Goal: Task Accomplishment & Management: Use online tool/utility

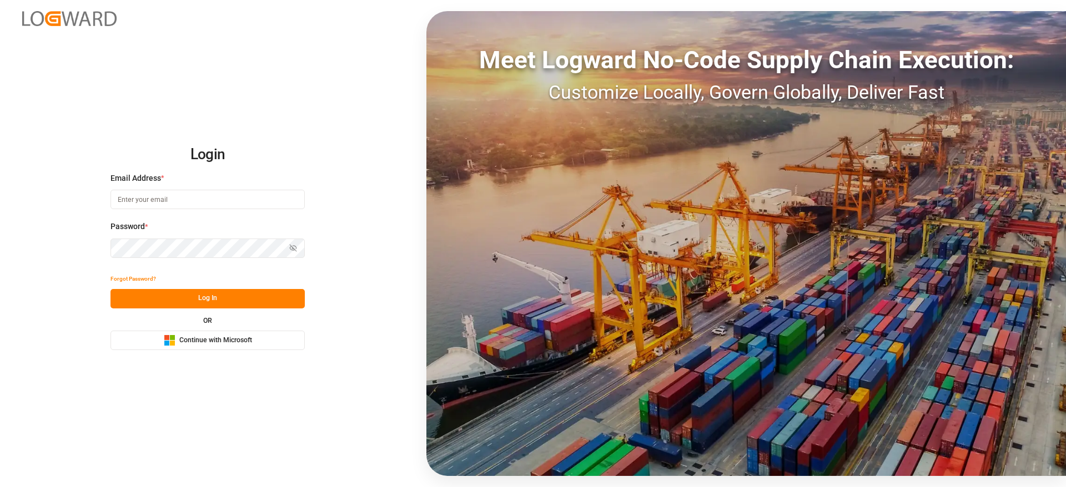
click at [189, 336] on span "Continue with Microsoft" at bounding box center [215, 341] width 73 height 10
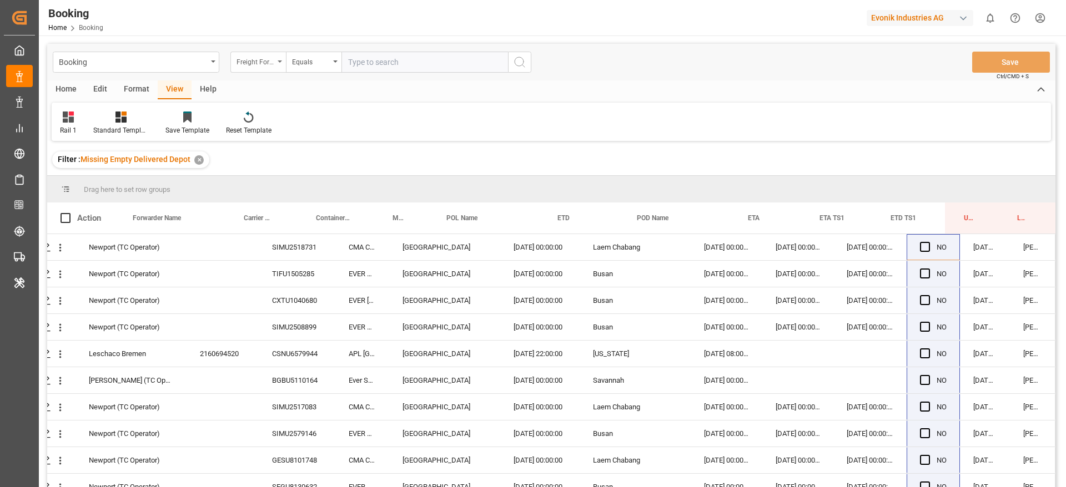
click at [284, 63] on div "Freight Forwarder's Reference No." at bounding box center [258, 62] width 56 height 21
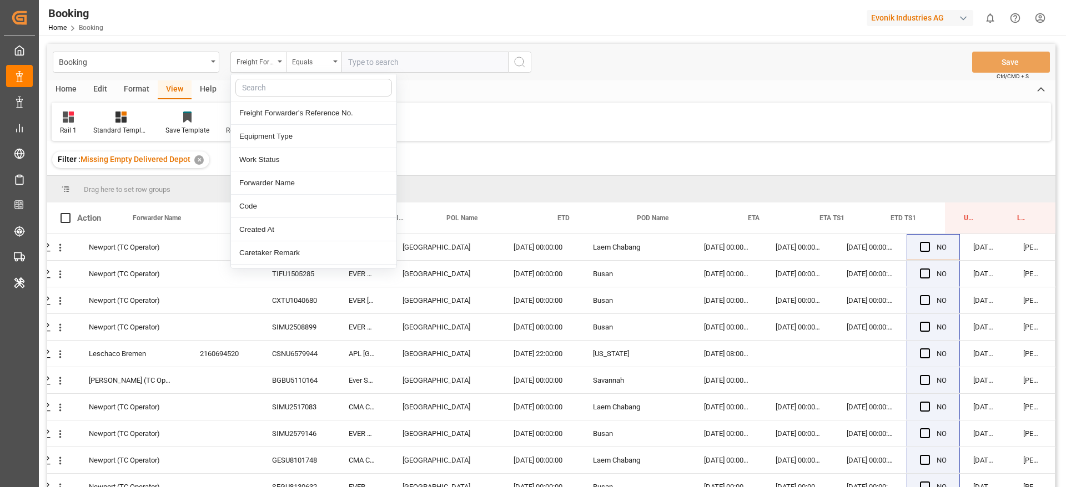
click at [276, 98] on div at bounding box center [313, 87] width 165 height 27
click at [279, 93] on input "text" at bounding box center [313, 88] width 157 height 18
type input "carr"
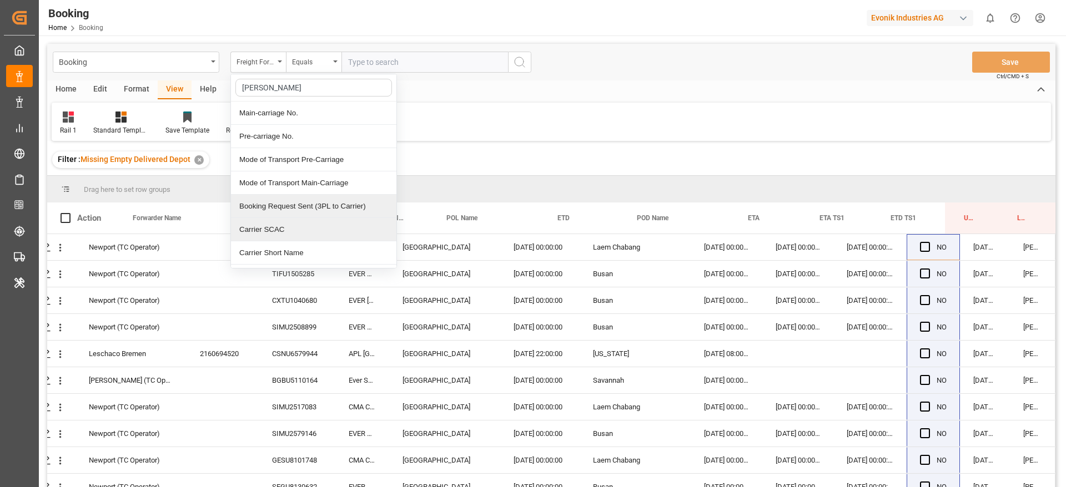
click at [266, 225] on div "Carrier SCAC" at bounding box center [313, 229] width 165 height 23
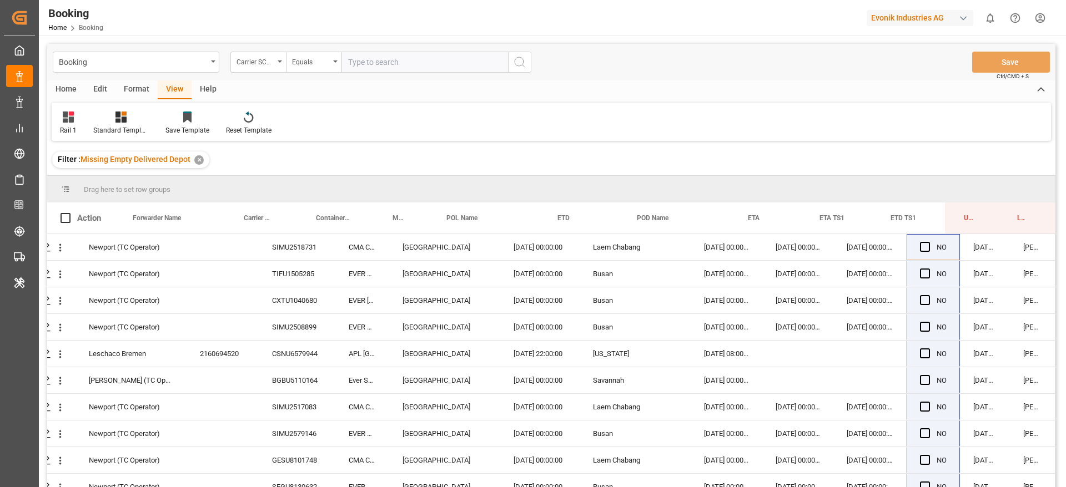
click at [374, 59] on input "text" at bounding box center [424, 62] width 167 height 21
type input "mscu"
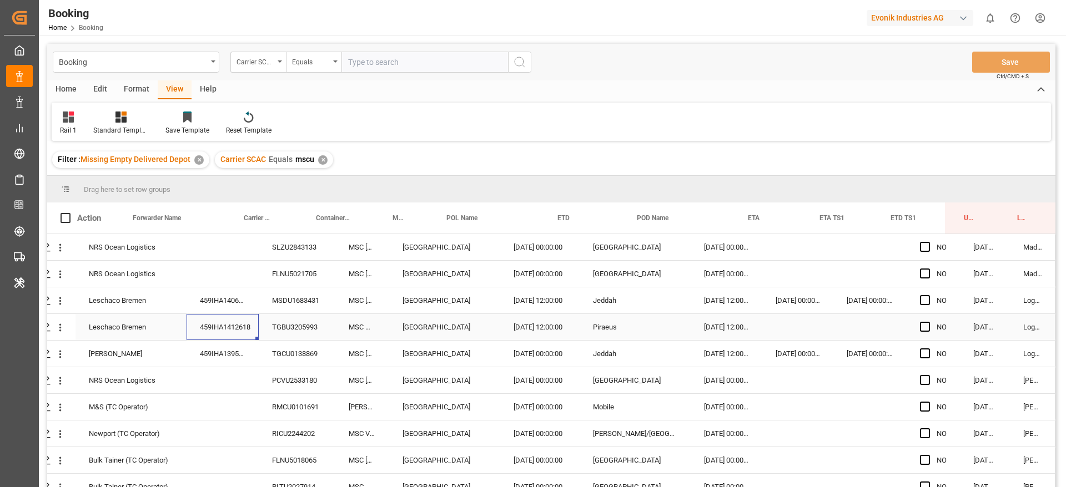
click at [244, 315] on div "459IHA1412618" at bounding box center [223, 327] width 72 height 26
click at [246, 304] on div "459IHA1406915" at bounding box center [223, 301] width 72 height 26
click at [263, 328] on div "TGBU3205993" at bounding box center [297, 327] width 77 height 26
click at [243, 327] on div "459IHA1412618" at bounding box center [223, 327] width 72 height 26
click at [240, 360] on div "459IHA1395357" at bounding box center [223, 354] width 72 height 26
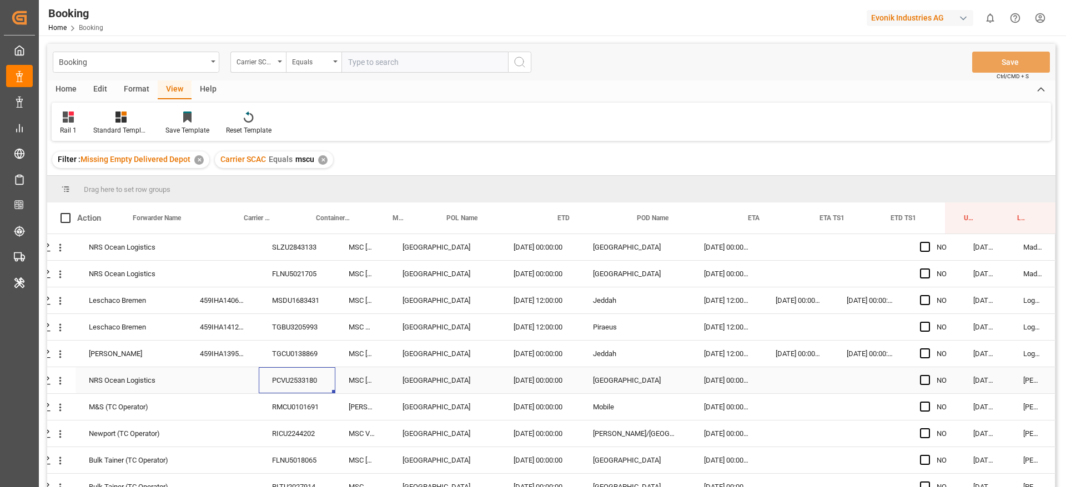
click at [280, 375] on div "PCVU2533180" at bounding box center [297, 381] width 77 height 26
click at [270, 412] on div "RMCU0101691" at bounding box center [297, 407] width 77 height 26
click at [299, 422] on div "RICU2244202" at bounding box center [297, 434] width 77 height 26
click at [300, 366] on div "TGCU0138869" at bounding box center [297, 354] width 77 height 26
click at [300, 374] on div "PCVU2533180" at bounding box center [297, 381] width 77 height 26
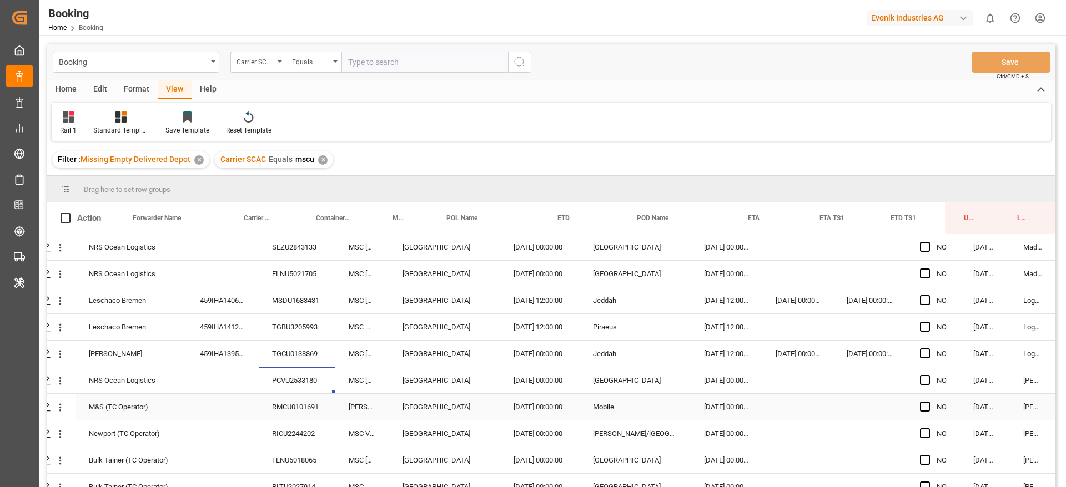
click at [291, 412] on div "RMCU0101691" at bounding box center [297, 407] width 77 height 26
click at [273, 440] on div "RICU2244202" at bounding box center [297, 434] width 77 height 26
click at [274, 472] on div "FLNU5018065" at bounding box center [297, 460] width 77 height 26
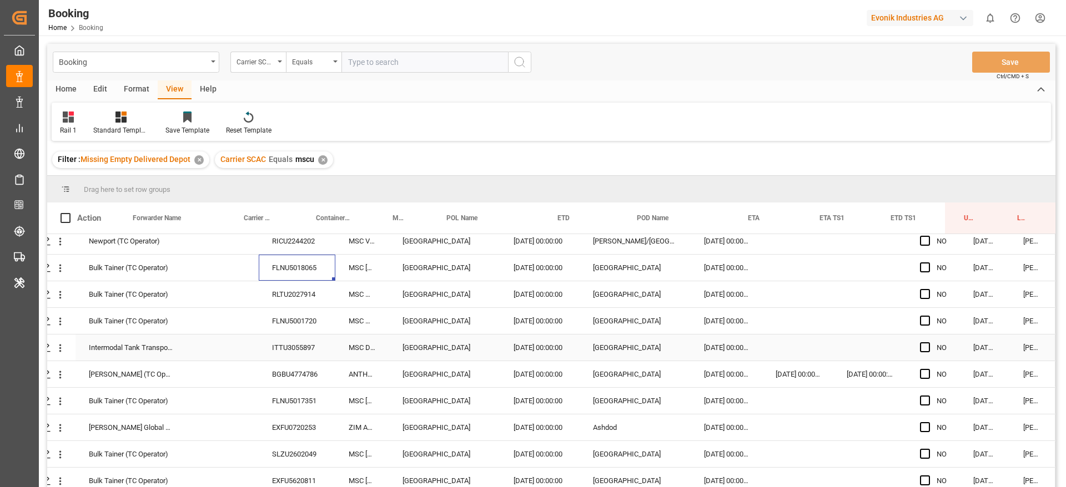
scroll to position [167, 42]
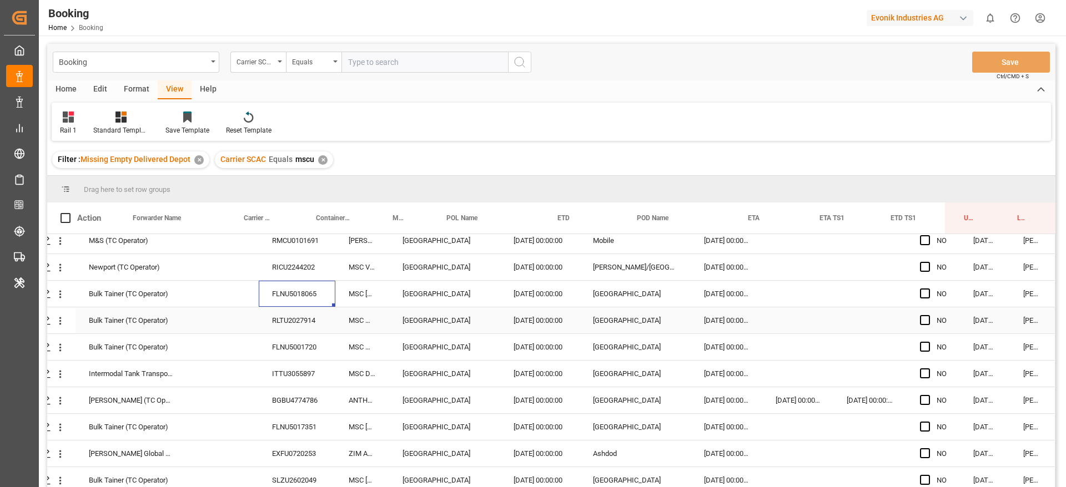
click at [289, 311] on div "RLTU2027914" at bounding box center [297, 321] width 77 height 26
click at [278, 334] on div "Bulk Tainer (TC Operator) RLTU2027914 MSC MONTEREY V Antwerp 04.08.2025 00:00:0…" at bounding box center [532, 321] width 1047 height 27
click at [285, 338] on div "FLNU5001720" at bounding box center [297, 347] width 77 height 26
click at [266, 383] on div "ITTU3055897" at bounding box center [297, 374] width 77 height 26
click at [291, 397] on div "BGBU4774786" at bounding box center [297, 401] width 77 height 26
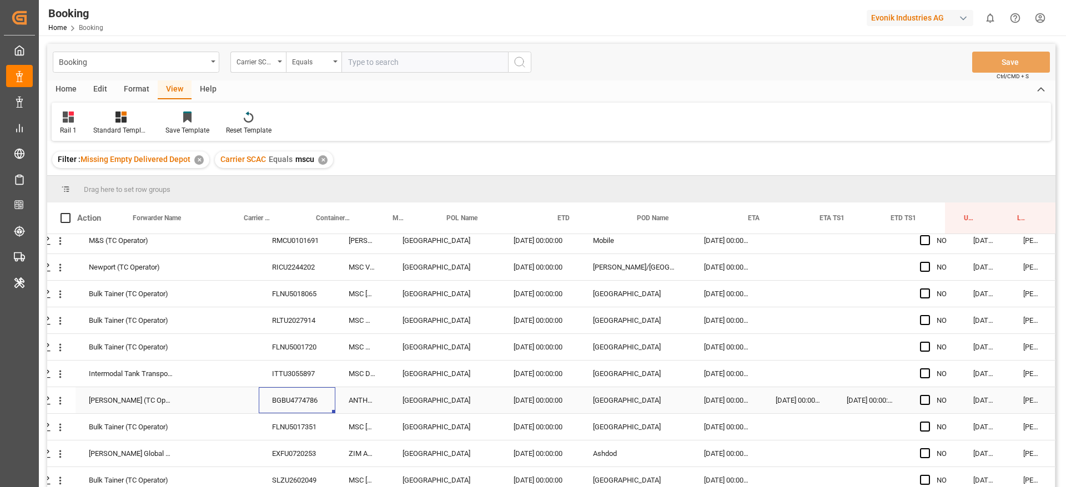
click at [266, 409] on div "BGBU4774786" at bounding box center [297, 401] width 77 height 26
click at [268, 416] on div "FLNU5017351" at bounding box center [297, 427] width 77 height 26
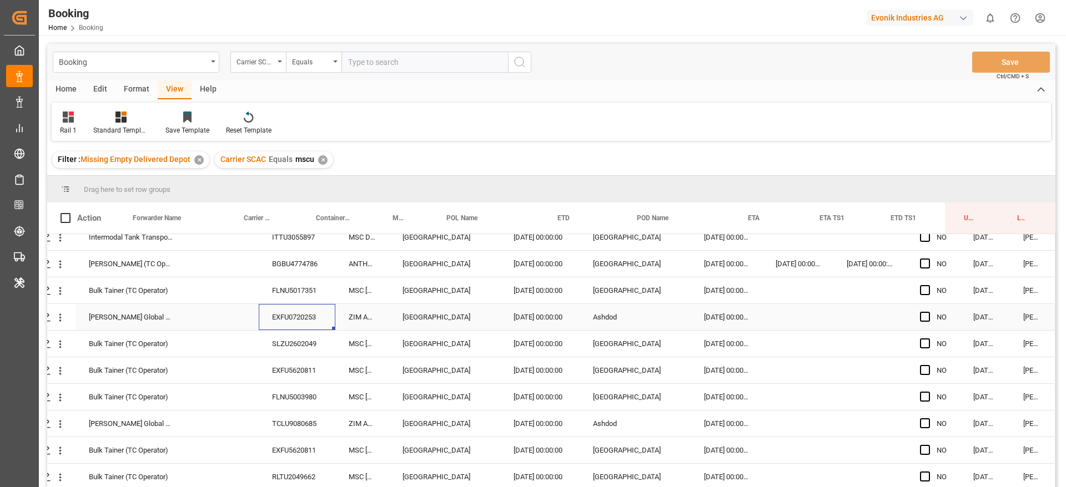
click at [287, 314] on div "EXFU0720253" at bounding box center [297, 317] width 77 height 26
click at [308, 331] on div "SLZU2602049" at bounding box center [297, 344] width 77 height 26
click at [289, 372] on div "EXFU5620811" at bounding box center [297, 371] width 77 height 26
click at [290, 389] on div "FLNU5003980" at bounding box center [297, 397] width 77 height 26
click at [269, 421] on div "TCLU9080685" at bounding box center [297, 424] width 77 height 26
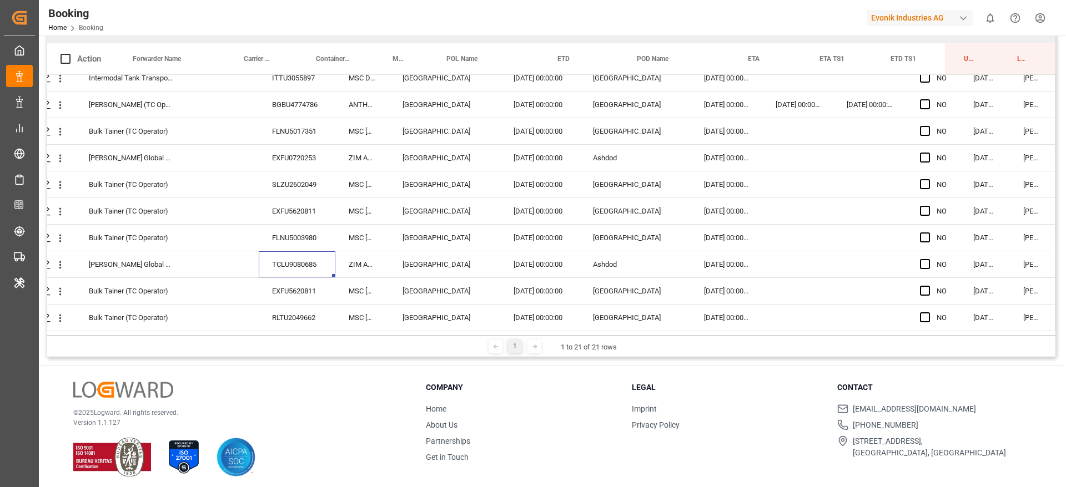
scroll to position [164, 0]
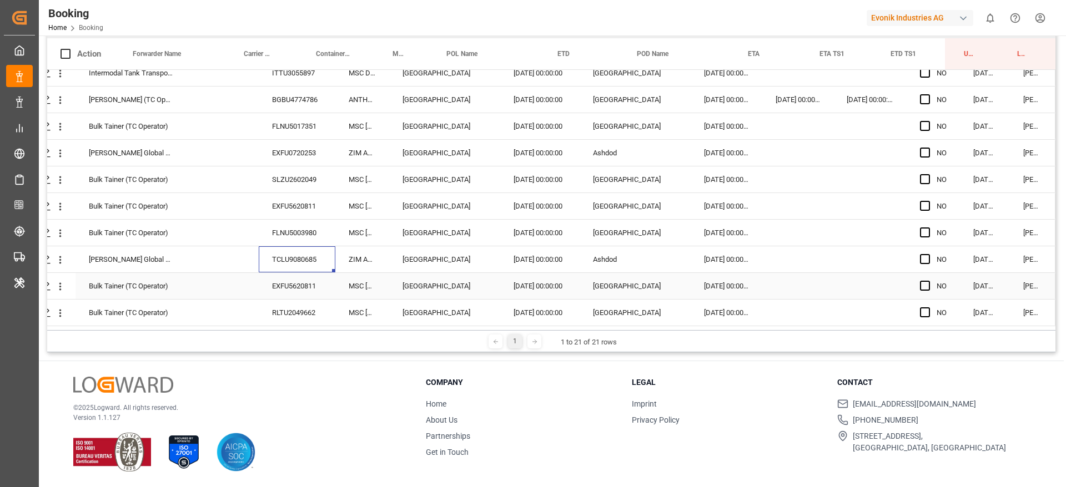
click at [273, 274] on div "EXFU5620811" at bounding box center [297, 286] width 77 height 26
click at [293, 331] on div "1 1 to 21 of 21 rows" at bounding box center [551, 341] width 1008 height 22
click at [294, 320] on div "RLTU2049662" at bounding box center [297, 313] width 77 height 26
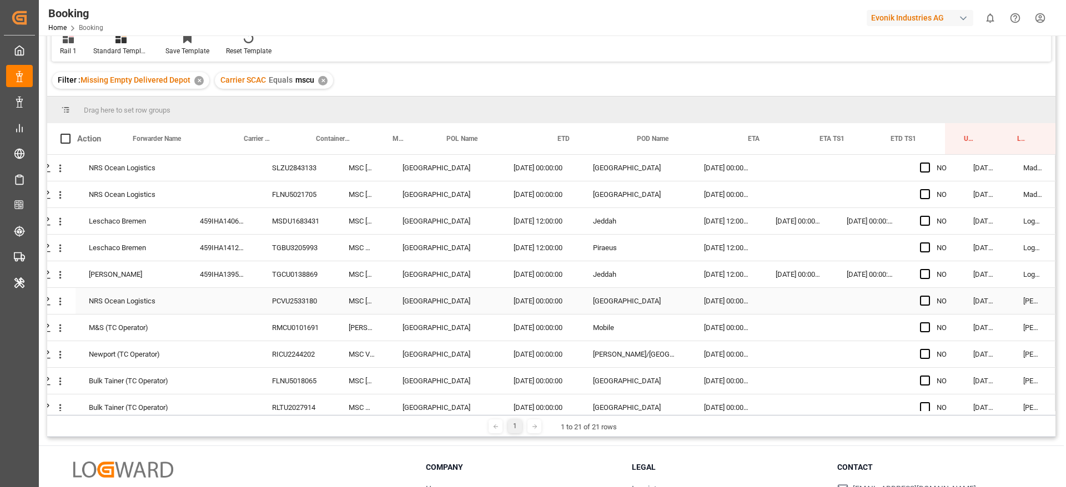
scroll to position [0, 0]
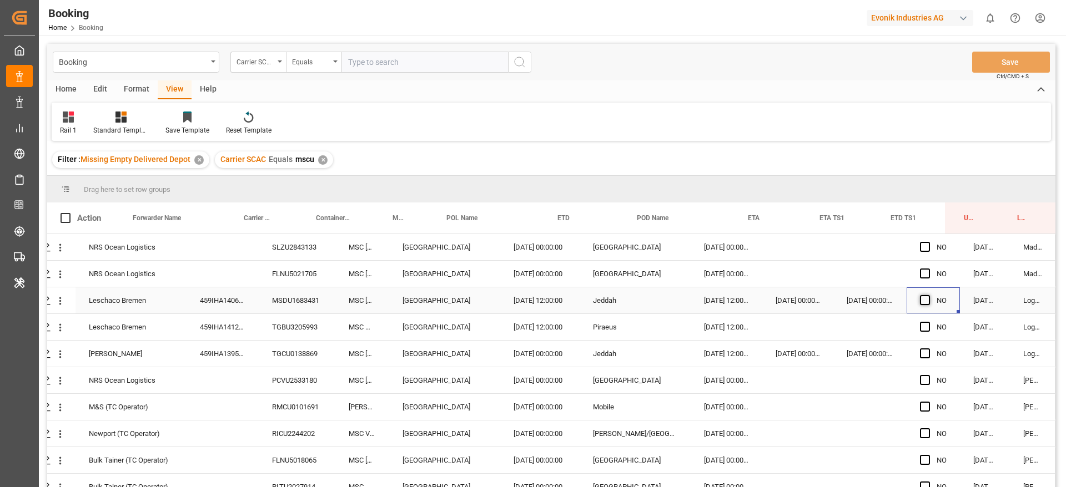
click at [925, 300] on span "Press SPACE to select this row." at bounding box center [925, 300] width 10 height 10
click at [928, 295] on input "Press SPACE to select this row." at bounding box center [928, 295] width 0 height 0
drag, startPoint x: 958, startPoint y: 310, endPoint x: 948, endPoint y: 309, distance: 9.6
click at [951, 309] on div "Leschaco Bremen 459IHA1406915 MSDU1683431 MSC INES Antwerp 03.08.2025 12:00:00 …" at bounding box center [532, 301] width 1047 height 27
click at [952, 306] on div "YES" at bounding box center [933, 301] width 53 height 26
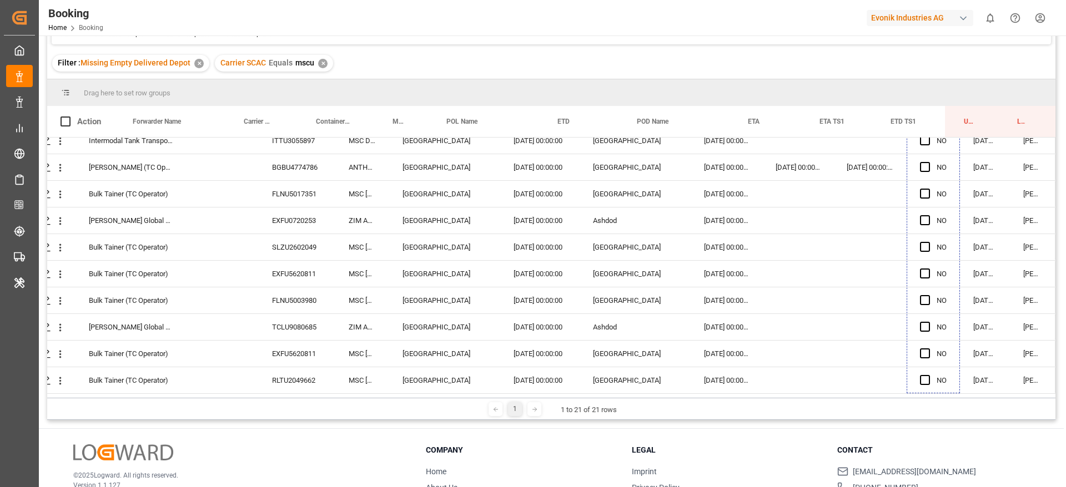
scroll to position [164, 0]
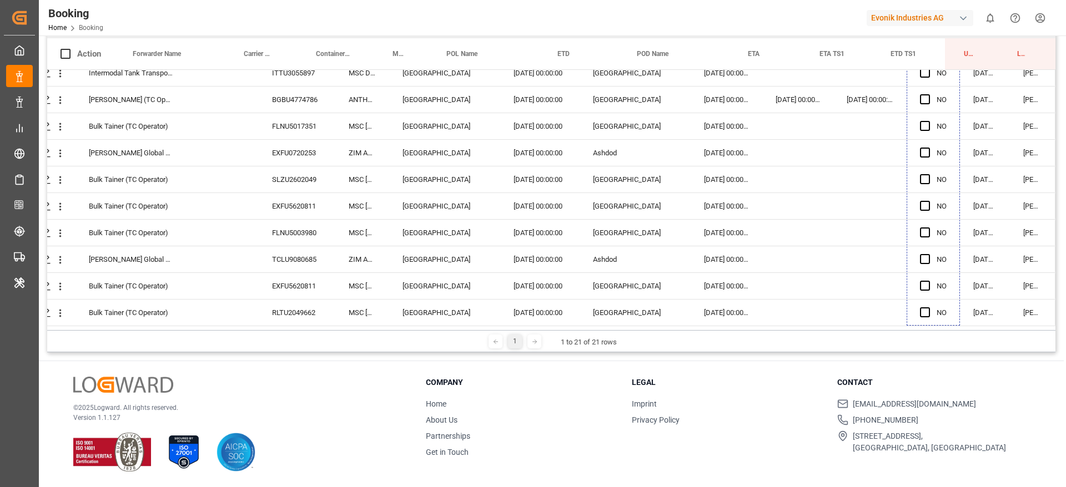
drag, startPoint x: 955, startPoint y: 313, endPoint x: 940, endPoint y: 442, distance: 129.7
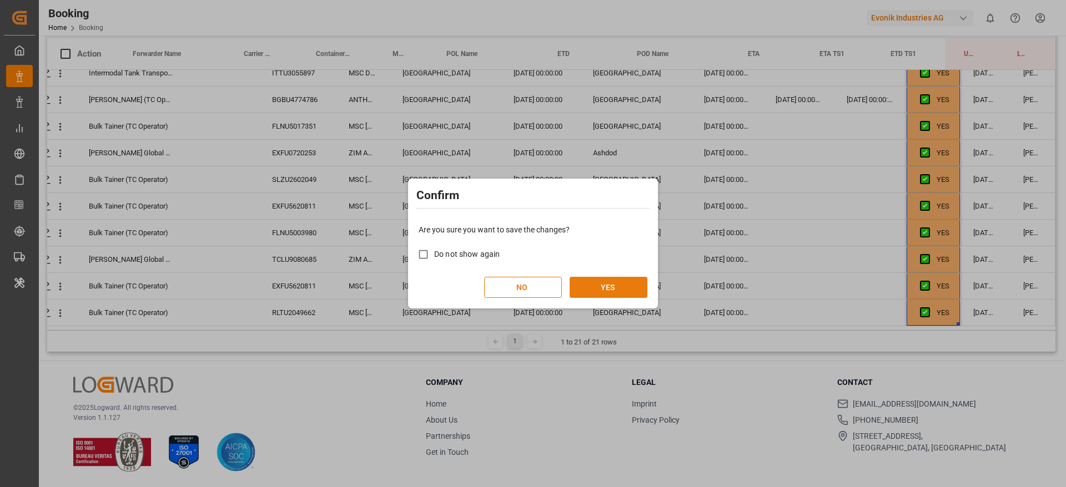
click at [621, 297] on button "YES" at bounding box center [609, 287] width 78 height 21
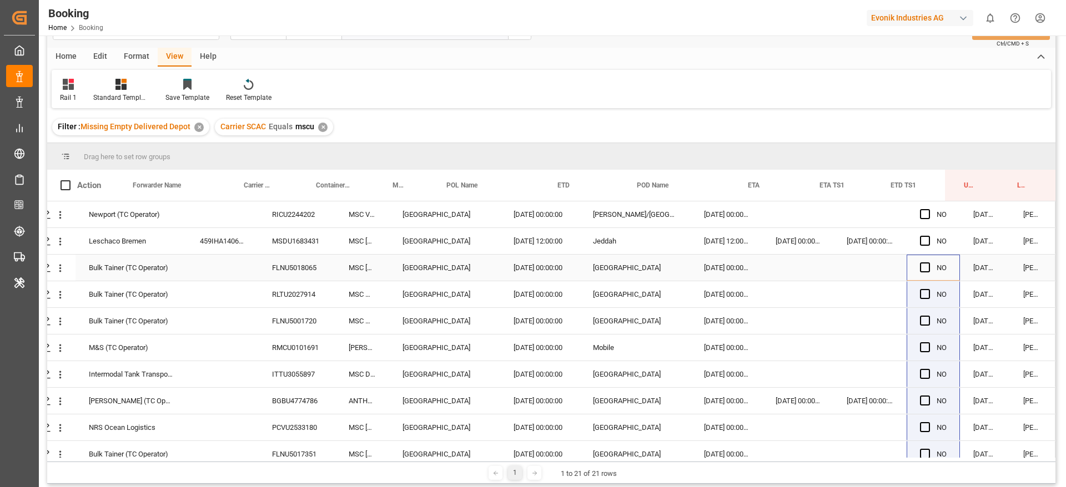
scroll to position [0, 0]
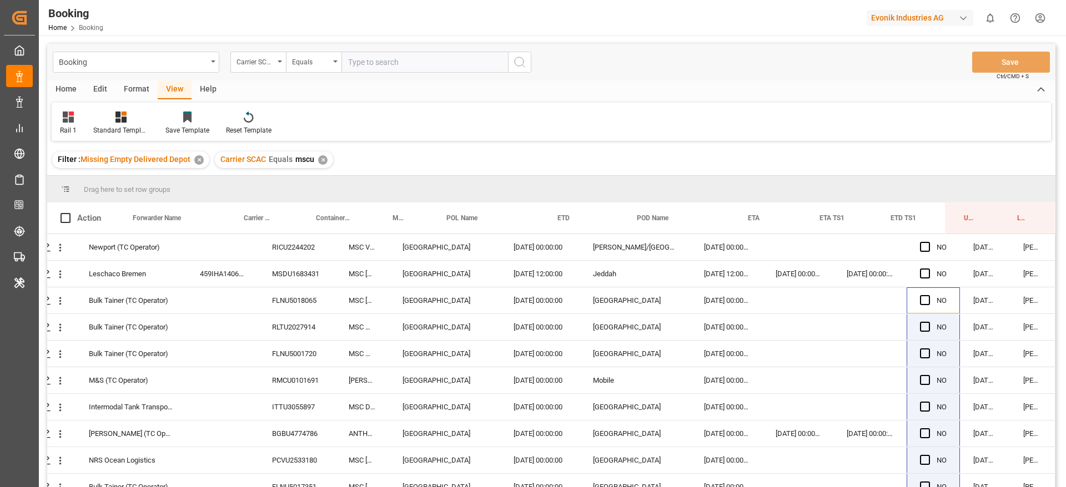
click at [328, 156] on div "Carrier SCAC Equals mscu ✕" at bounding box center [274, 160] width 118 height 17
click at [321, 158] on div "✕" at bounding box center [322, 159] width 9 height 9
click at [379, 59] on input "text" at bounding box center [424, 62] width 167 height 21
type input "iilu"
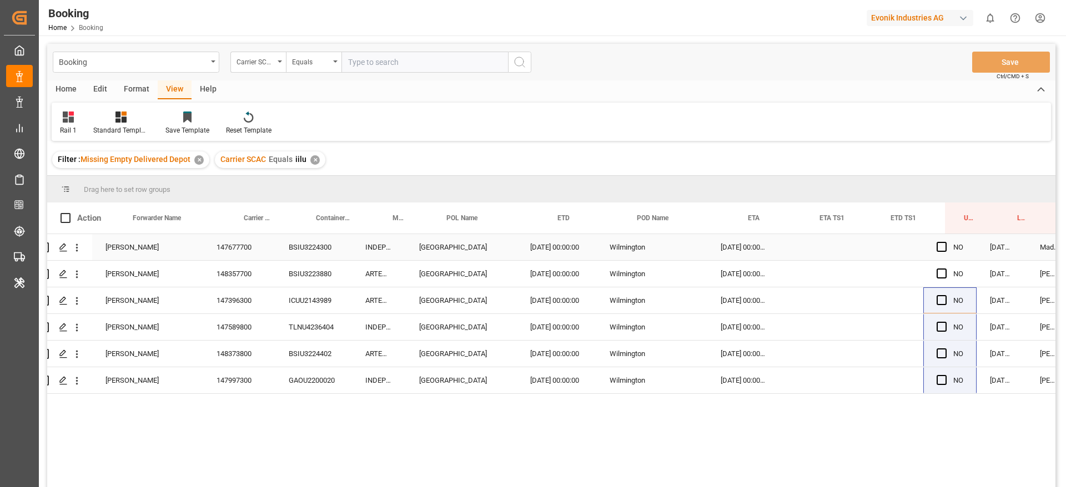
scroll to position [0, 21]
click at [242, 259] on div "147677700" at bounding box center [240, 247] width 72 height 26
click at [274, 298] on div "147396300" at bounding box center [240, 301] width 72 height 26
click at [263, 274] on div "148357700" at bounding box center [240, 274] width 72 height 26
click at [242, 303] on div "147396300" at bounding box center [240, 301] width 72 height 26
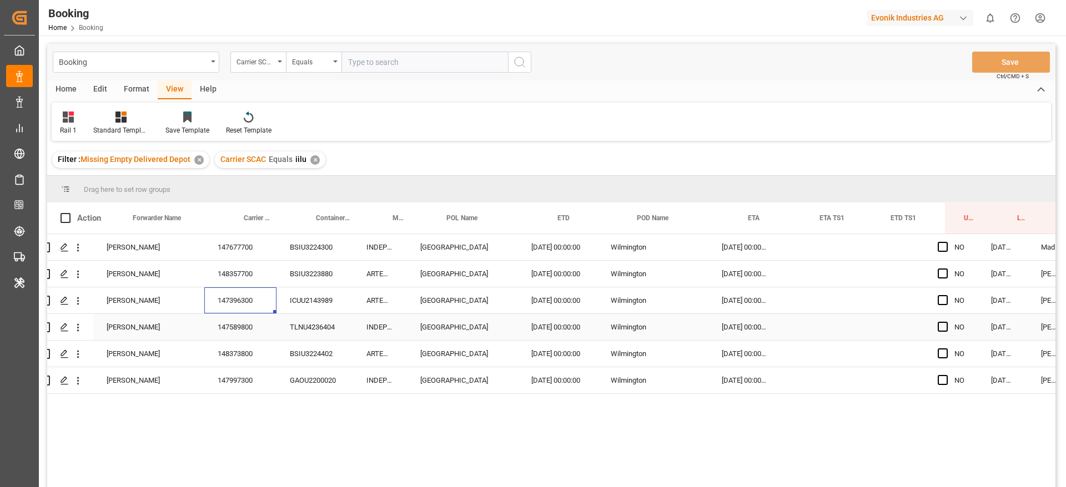
click at [239, 332] on div "147589800" at bounding box center [240, 327] width 72 height 26
click at [234, 349] on div "148373800" at bounding box center [240, 354] width 72 height 26
click at [215, 384] on div "147997300" at bounding box center [240, 381] width 72 height 26
click at [951, 248] on div "Press SPACE to select this row." at bounding box center [946, 248] width 17 height 26
click at [942, 250] on span "Press SPACE to select this row." at bounding box center [943, 247] width 10 height 10
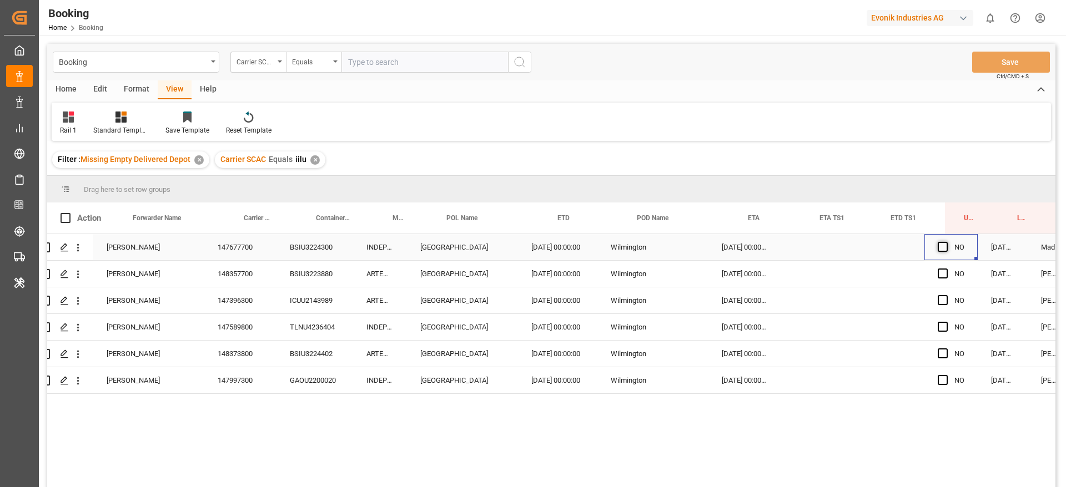
click at [946, 242] on input "Press SPACE to select this row." at bounding box center [946, 242] width 0 height 0
drag, startPoint x: 975, startPoint y: 260, endPoint x: 1008, endPoint y: 419, distance: 162.1
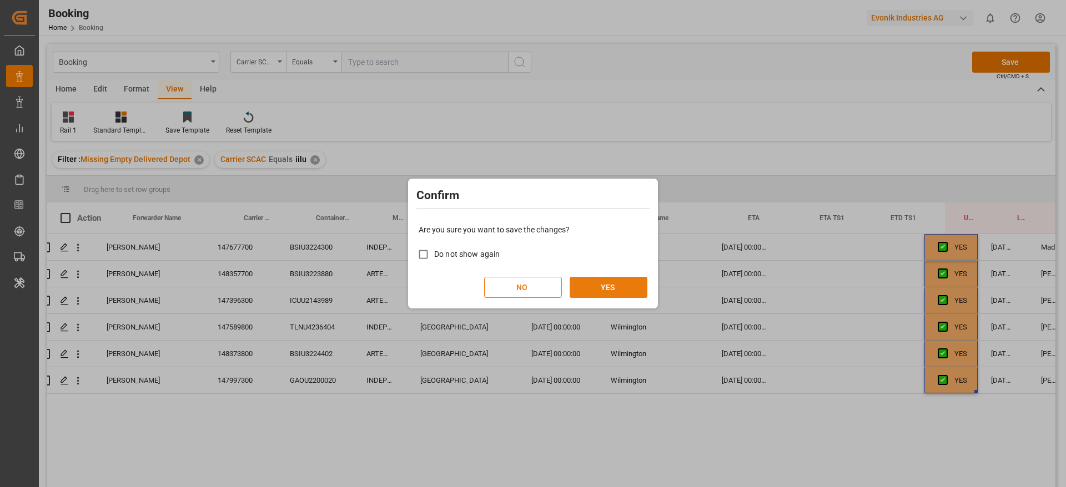
click at [614, 290] on button "YES" at bounding box center [609, 287] width 78 height 21
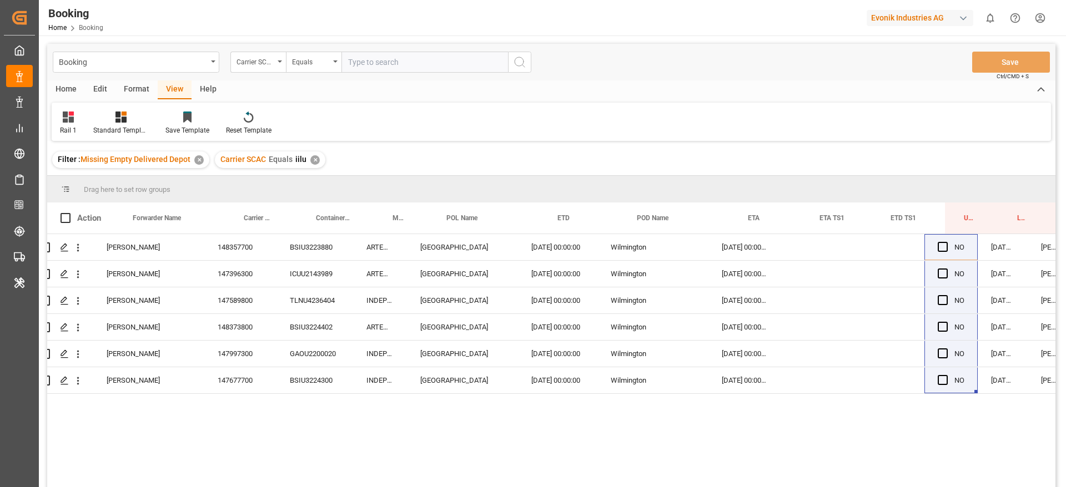
click at [315, 155] on div "Carrier SCAC Equals iilu ✕" at bounding box center [270, 160] width 110 height 17
click at [315, 158] on div "✕" at bounding box center [314, 159] width 9 height 9
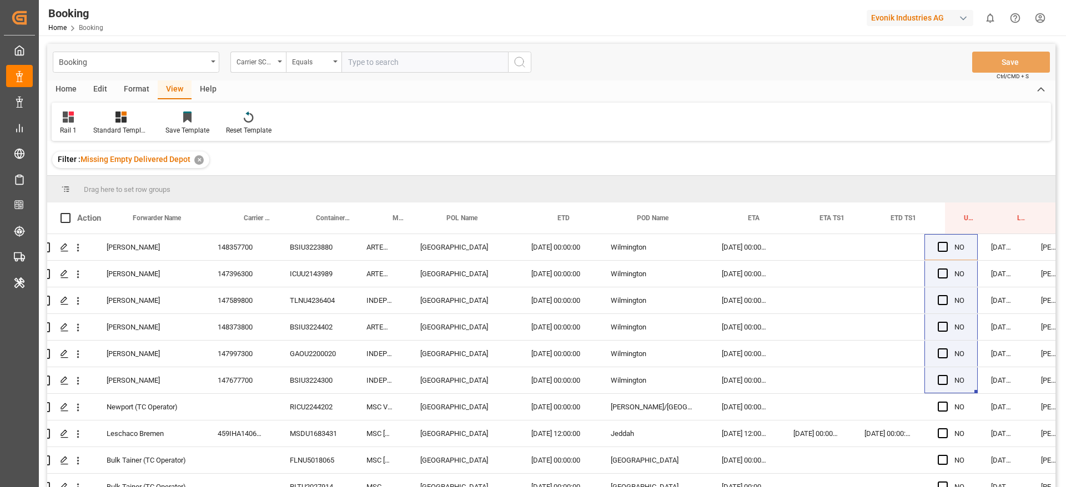
click at [376, 50] on div "Booking Carrier SCAC Equals Save Ctrl/CMD + S" at bounding box center [551, 62] width 1008 height 37
click at [371, 55] on input "text" at bounding box center [424, 62] width 167 height 21
type input "rglv"
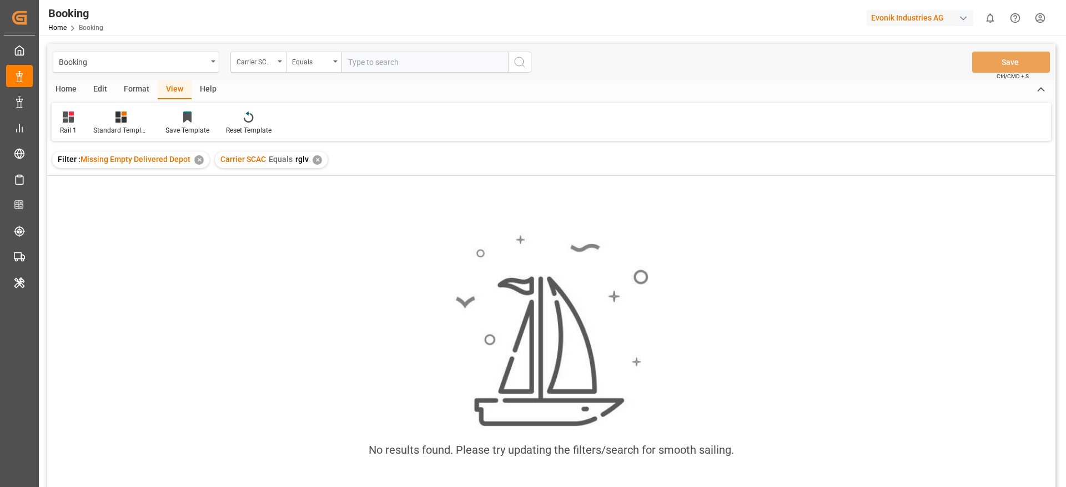
click at [317, 163] on div "✕" at bounding box center [317, 159] width 9 height 9
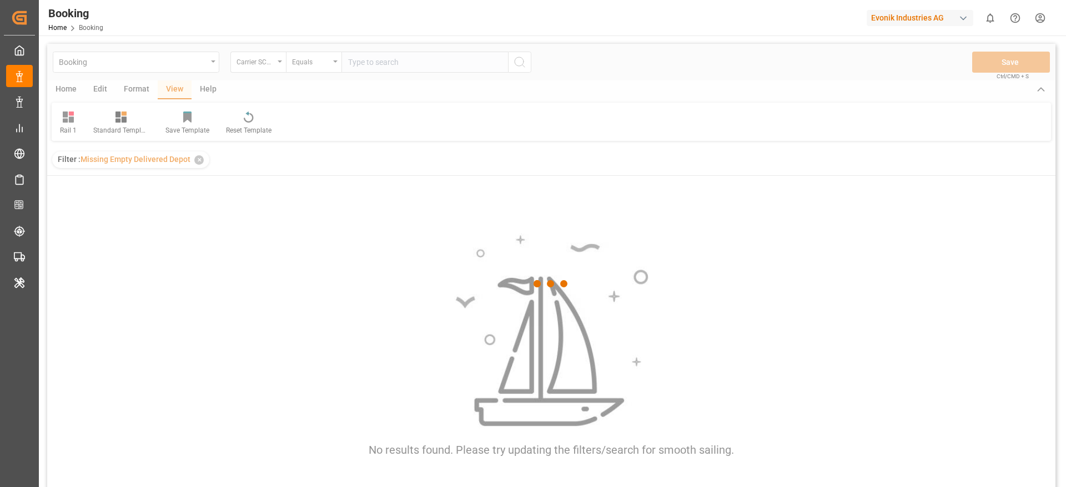
click at [359, 67] on div at bounding box center [551, 284] width 1008 height 481
click at [379, 61] on div at bounding box center [551, 284] width 1008 height 481
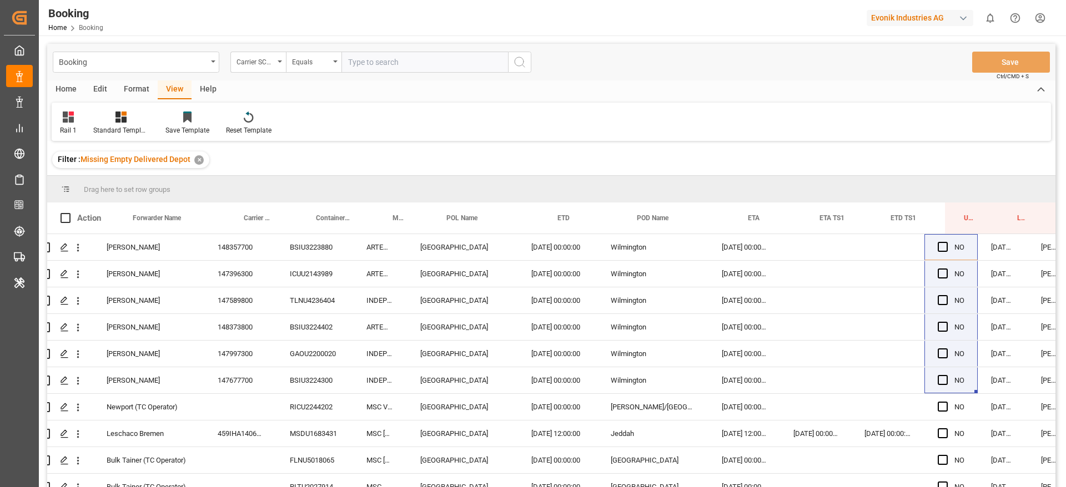
click at [421, 67] on input "text" at bounding box center [424, 62] width 167 height 21
type input "eglv"
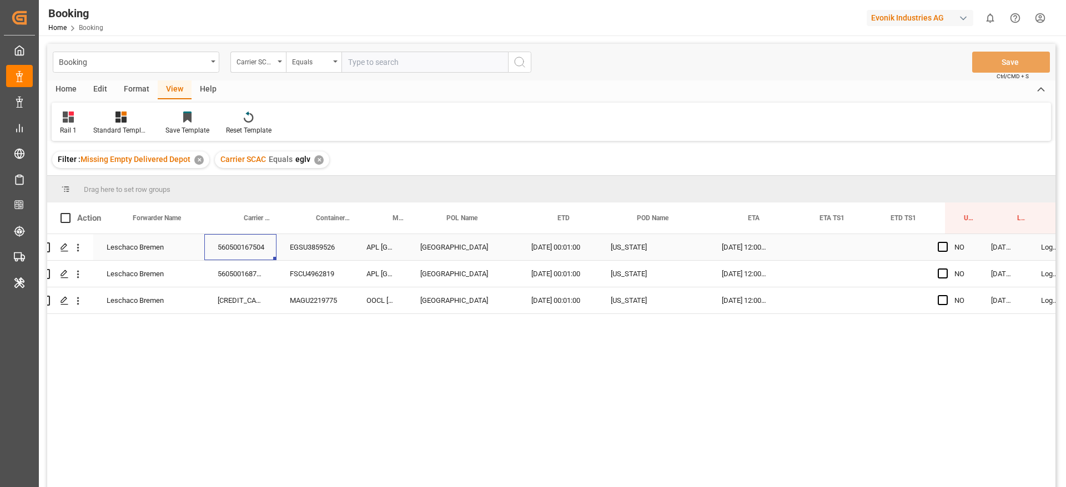
click at [269, 240] on div "560500167504" at bounding box center [240, 247] width 72 height 26
click at [266, 271] on div "560500168772" at bounding box center [240, 274] width 72 height 26
click at [245, 309] on div "560500164432" at bounding box center [240, 301] width 72 height 26
click at [939, 244] on span "Press SPACE to select this row." at bounding box center [943, 247] width 10 height 10
click at [946, 242] on input "Press SPACE to select this row." at bounding box center [946, 242] width 0 height 0
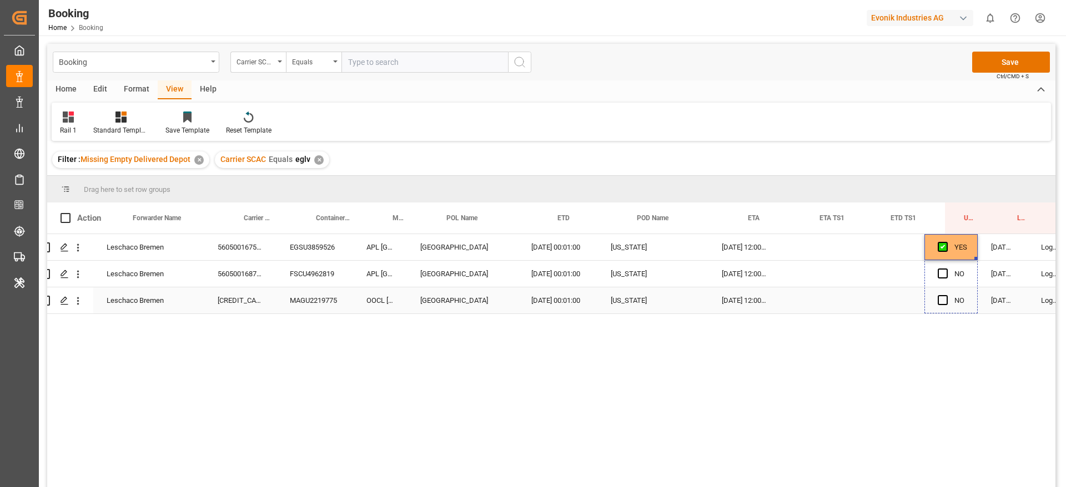
drag, startPoint x: 977, startPoint y: 258, endPoint x: 973, endPoint y: 306, distance: 48.5
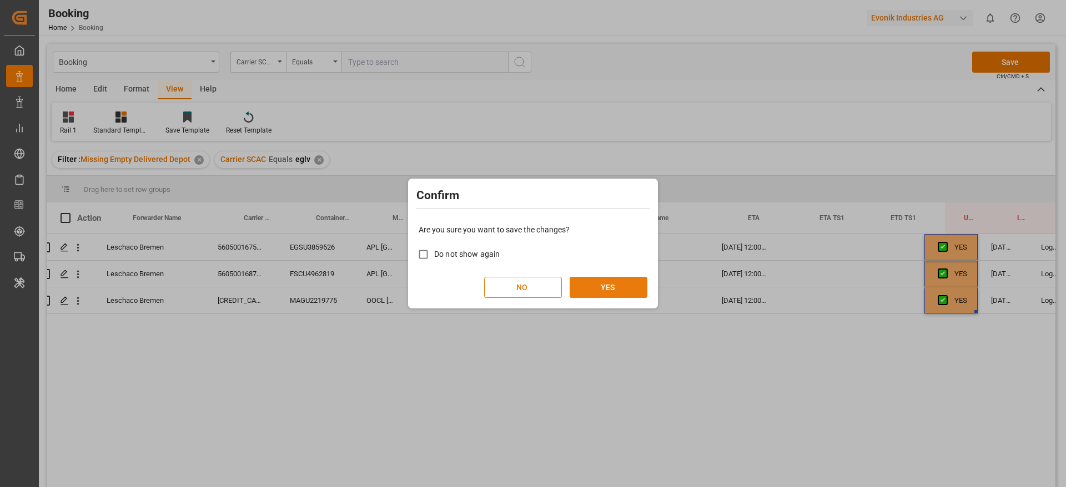
click at [592, 283] on button "YES" at bounding box center [609, 287] width 78 height 21
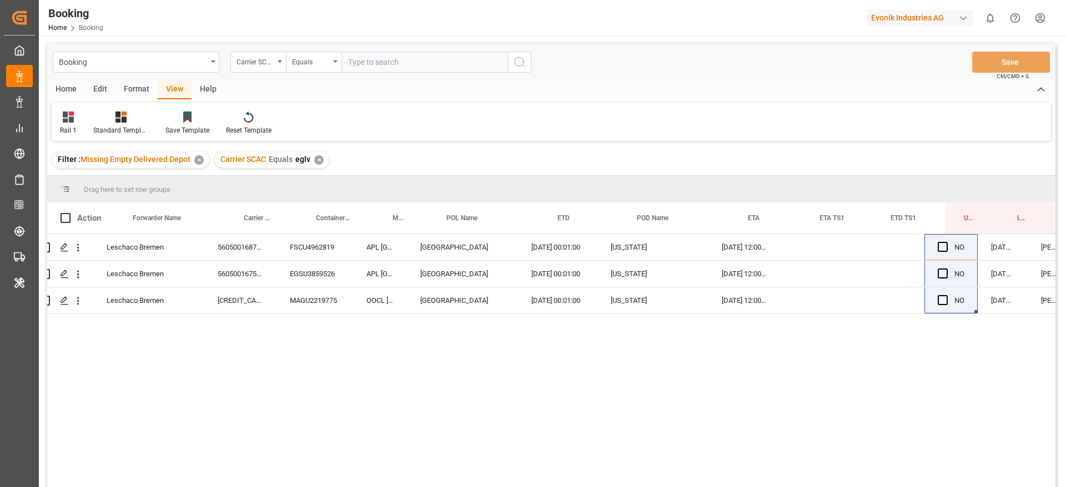
click at [319, 162] on div "✕" at bounding box center [318, 159] width 9 height 9
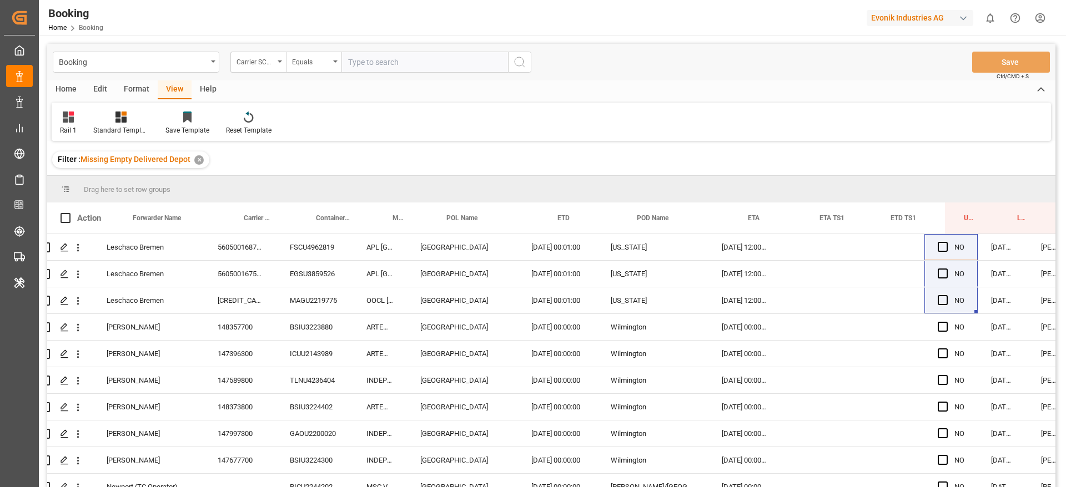
click at [344, 56] on input "text" at bounding box center [424, 62] width 167 height 21
type input "hdmu"
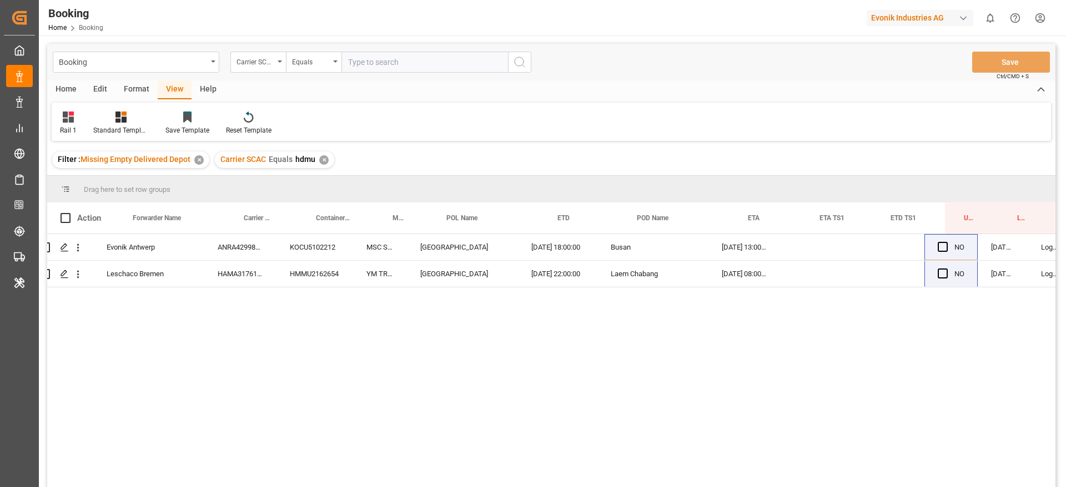
scroll to position [0, 42]
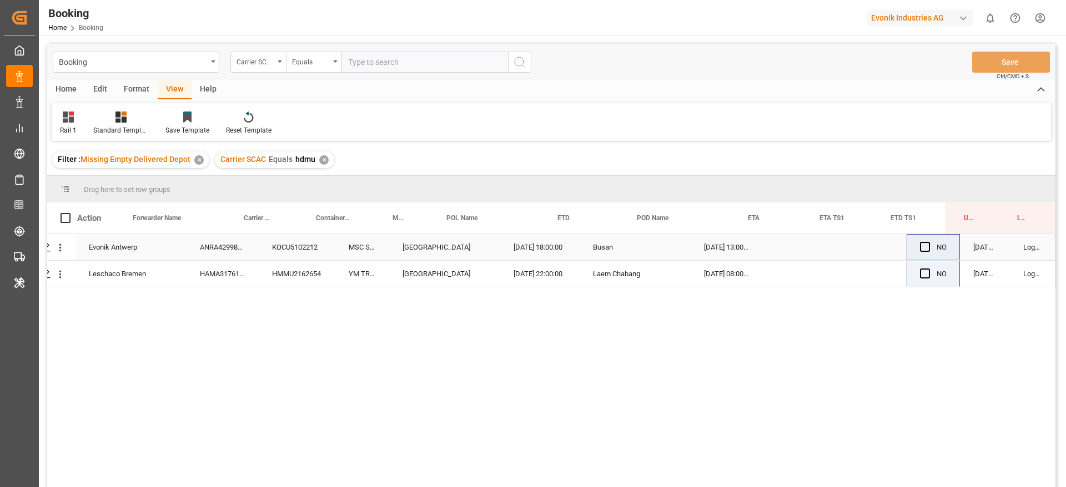
click at [228, 249] on div "ANRA42998500" at bounding box center [223, 247] width 72 height 26
click at [61, 247] on icon "open menu" at bounding box center [60, 248] width 12 height 12
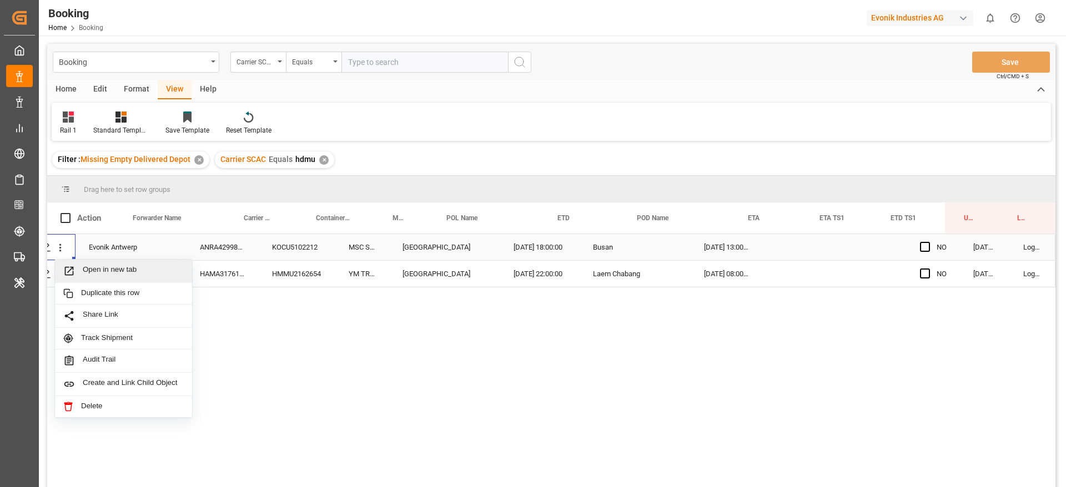
click at [84, 268] on span "Open in new tab" at bounding box center [133, 271] width 101 height 12
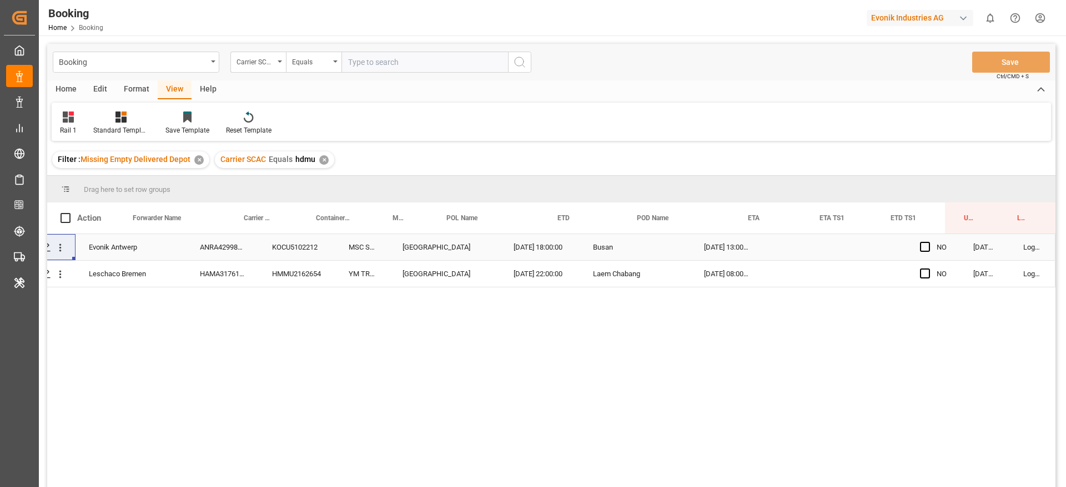
click at [205, 260] on div "Evonik Antwerp ANRA42998500 KOCU5102212 MSC SIXIN Antwerp 14.06.2025 18:00:00 B…" at bounding box center [532, 247] width 1047 height 27
click at [214, 280] on div "HAMA31761300" at bounding box center [223, 274] width 72 height 26
click at [62, 276] on icon "open menu" at bounding box center [60, 275] width 12 height 12
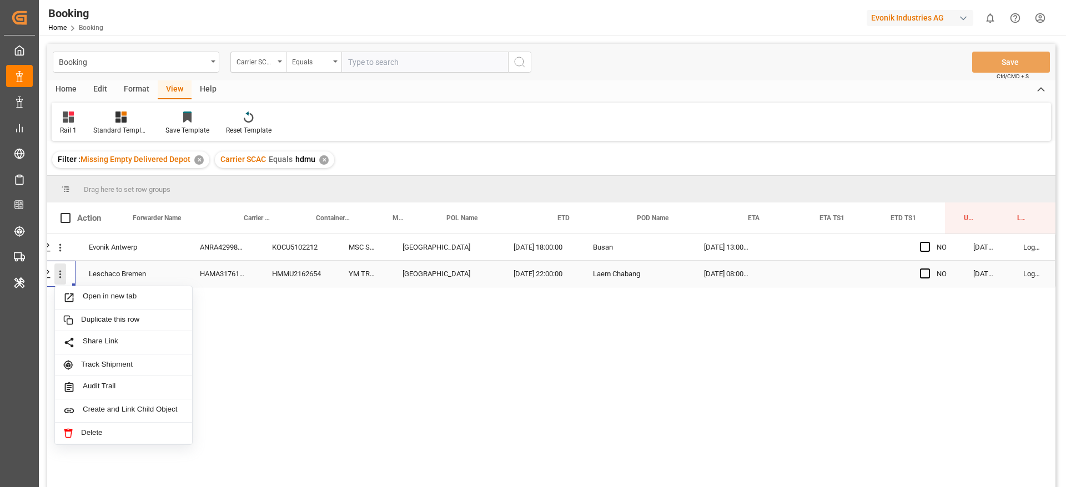
click at [60, 276] on icon "close menu" at bounding box center [60, 275] width 12 height 12
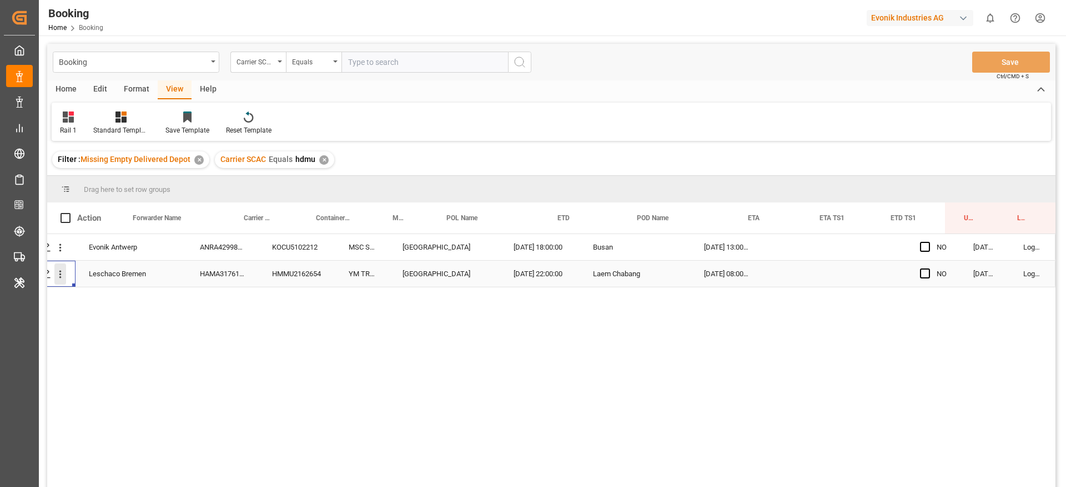
click at [54, 279] on icon "open menu" at bounding box center [60, 275] width 12 height 12
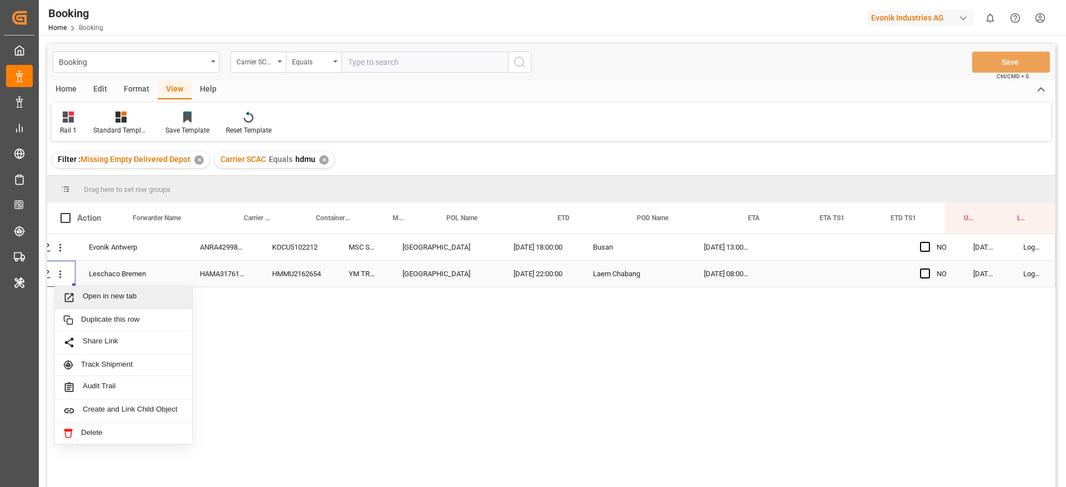
click at [88, 300] on span "Open in new tab" at bounding box center [133, 298] width 101 height 12
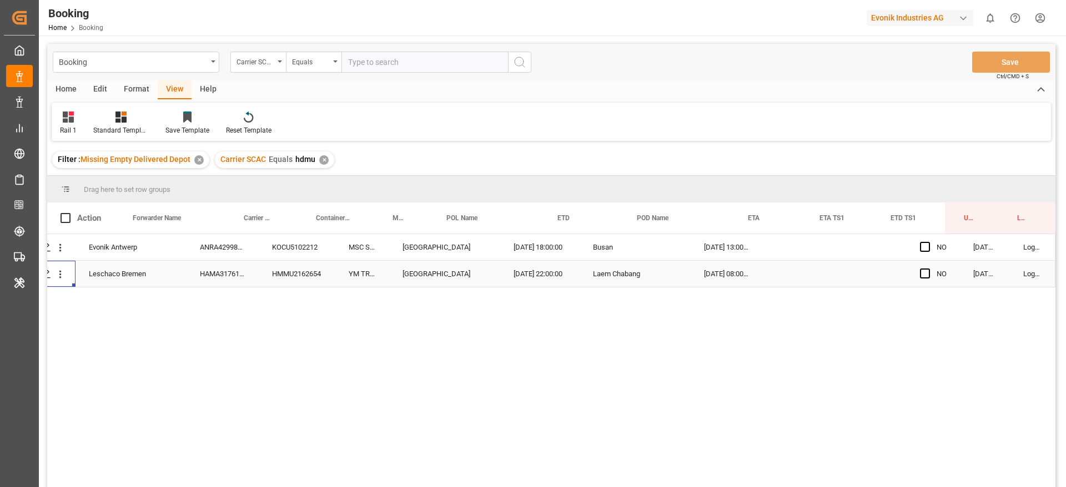
click at [313, 155] on span "hdmu" at bounding box center [305, 159] width 20 height 9
click at [326, 162] on div "✕" at bounding box center [323, 159] width 9 height 9
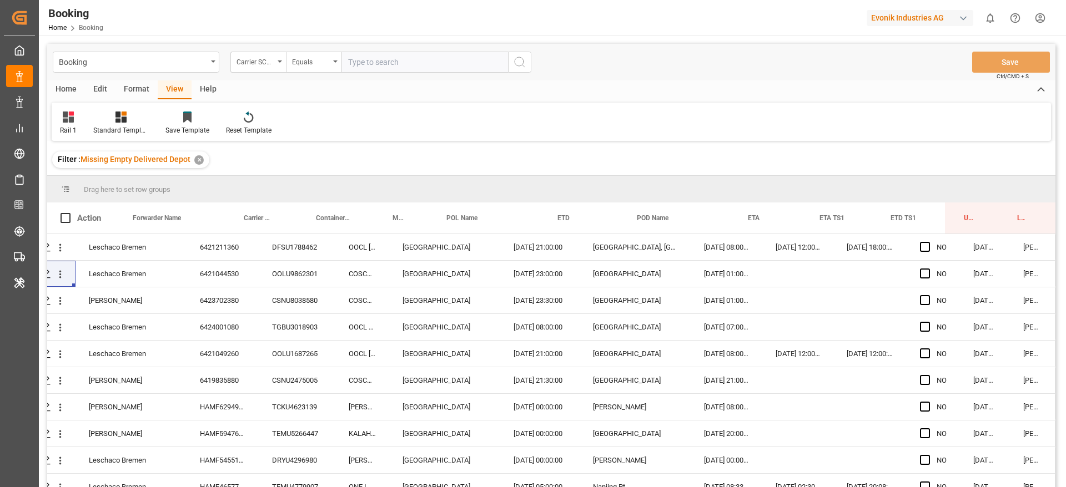
click at [368, 68] on input "text" at bounding box center [424, 62] width 167 height 21
type input "u"
type input "ymlu"
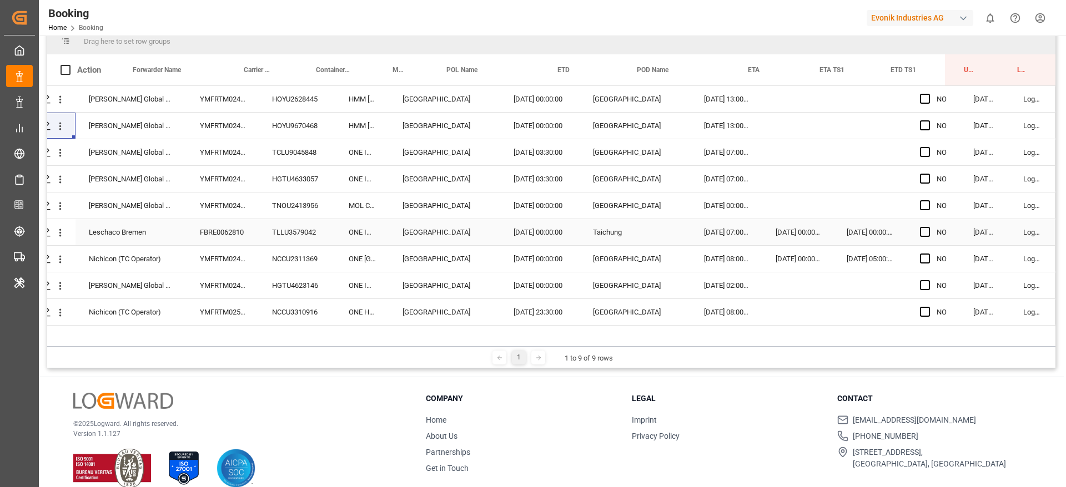
scroll to position [164, 0]
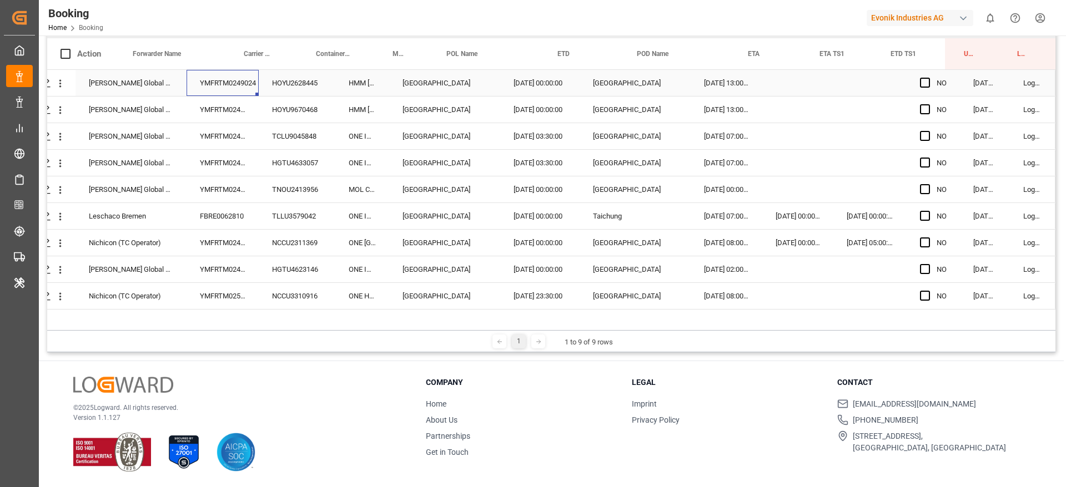
click at [225, 74] on div "YMFRTM0249024" at bounding box center [223, 83] width 72 height 26
click at [219, 105] on div "YMFRTM0249024" at bounding box center [223, 110] width 72 height 26
click at [210, 140] on div "YMFRTM0249050" at bounding box center [223, 136] width 72 height 26
click at [244, 157] on div "YMFRTM0249050" at bounding box center [223, 163] width 72 height 26
click at [231, 188] on div "YMFRTM0249050" at bounding box center [223, 169] width 72 height 39
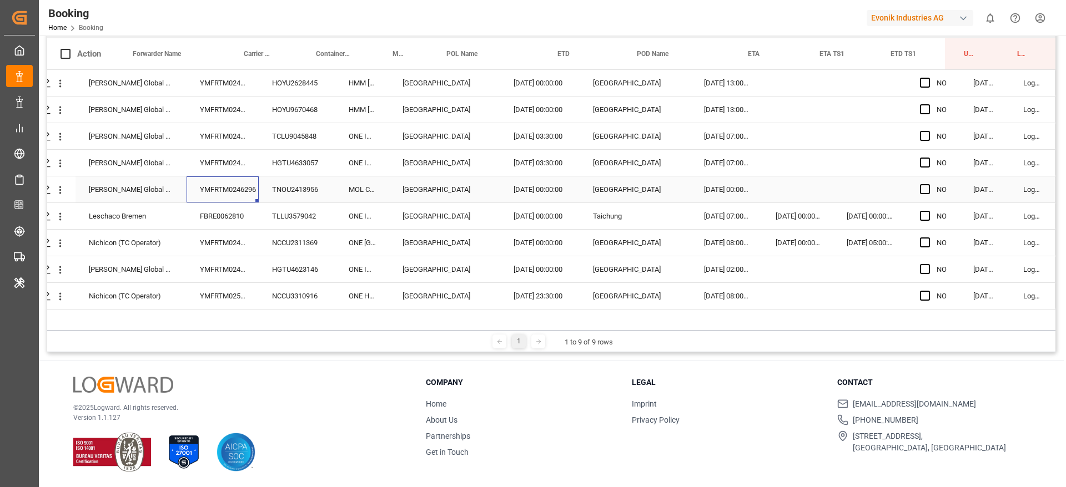
click at [247, 190] on div "YMFRTM0246296" at bounding box center [223, 190] width 72 height 26
click at [218, 223] on div "FBRE0062810" at bounding box center [223, 216] width 72 height 26
click at [248, 225] on div "FBRE0062810" at bounding box center [223, 216] width 72 height 26
click at [250, 234] on div "YMFRTM0247735" at bounding box center [223, 243] width 72 height 26
click at [242, 270] on div "YMFRTM0249494" at bounding box center [223, 270] width 72 height 26
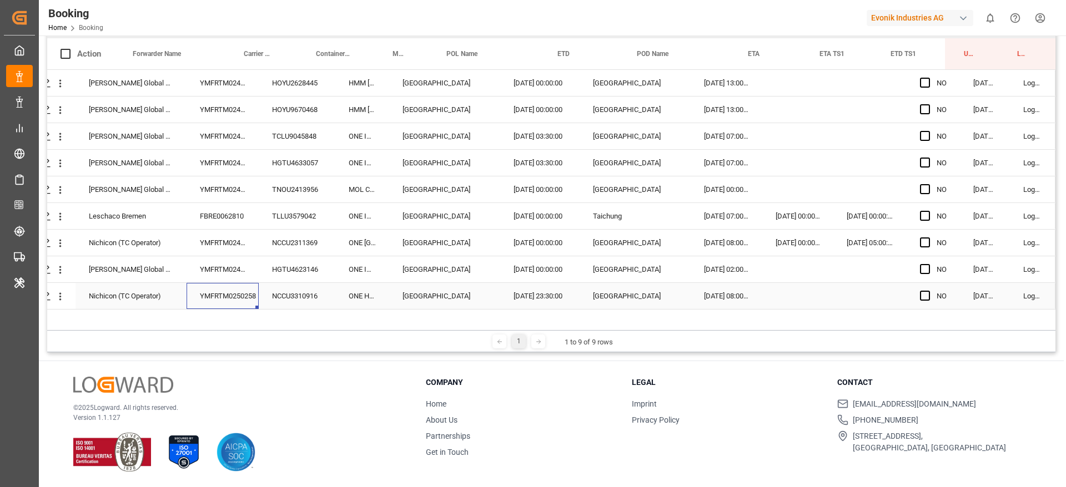
click at [236, 294] on div "YMFRTM0250258" at bounding box center [223, 296] width 72 height 26
click at [237, 263] on div "YMFRTM0249494" at bounding box center [223, 270] width 72 height 26
click at [236, 300] on div "YMFRTM0250258" at bounding box center [223, 296] width 72 height 26
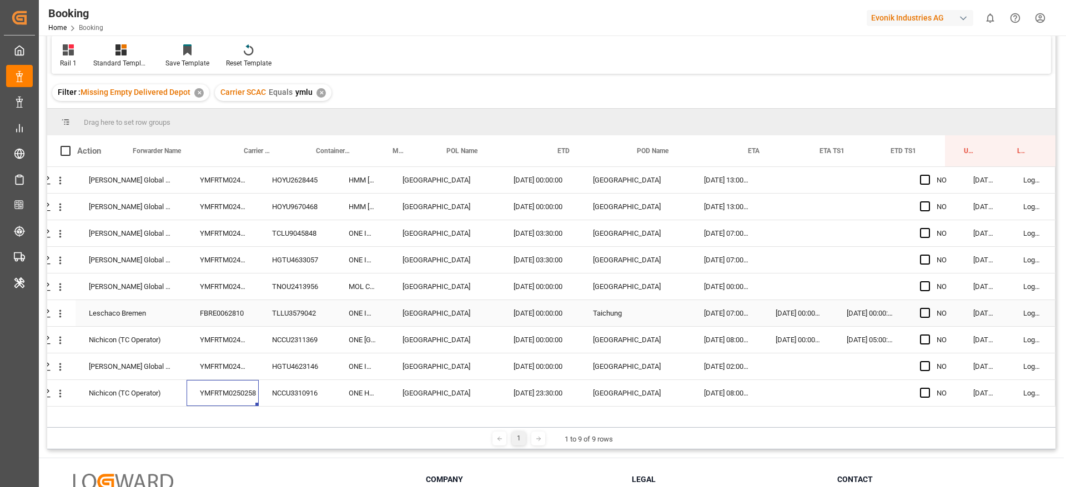
scroll to position [0, 0]
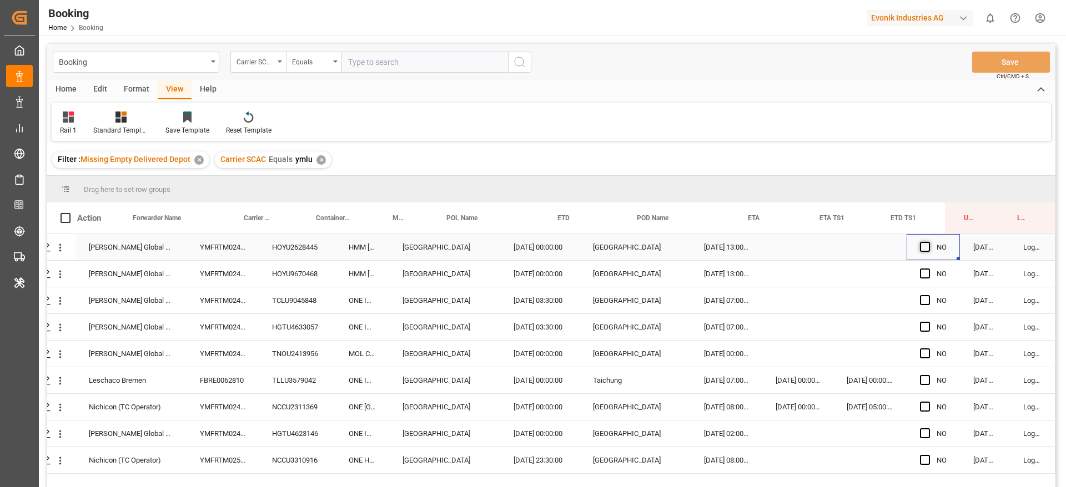
click at [921, 248] on span "Press SPACE to select this row." at bounding box center [925, 247] width 10 height 10
click at [928, 242] on input "Press SPACE to select this row." at bounding box center [928, 242] width 0 height 0
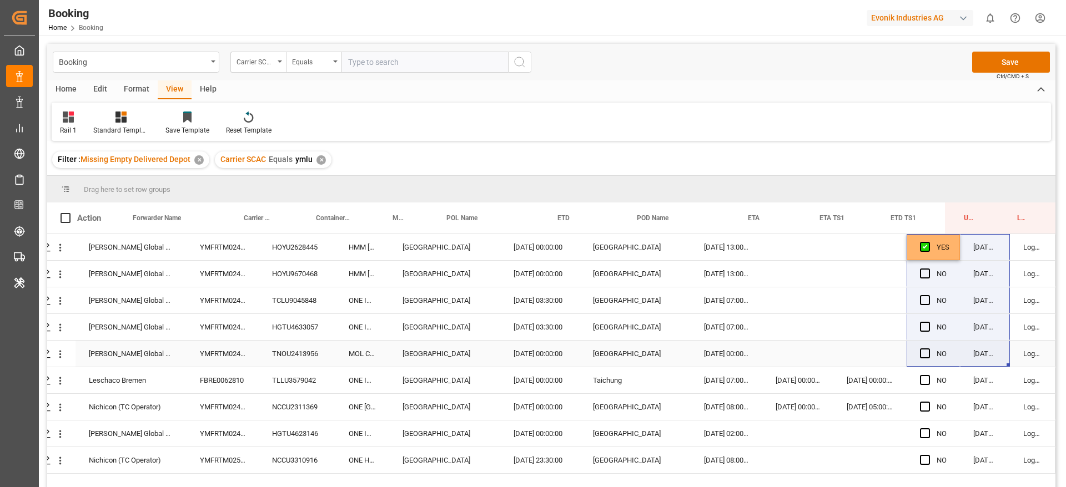
drag, startPoint x: 952, startPoint y: 258, endPoint x: 974, endPoint y: 343, distance: 88.5
click at [972, 363] on div "HOYER Global Transport BV YMFRTM0249024 HOYU2628445 HMM ROTTERDAM Rotterdam 25.…" at bounding box center [532, 354] width 1047 height 240
click at [960, 250] on div "03.09.2025 11:33:34" at bounding box center [985, 247] width 50 height 26
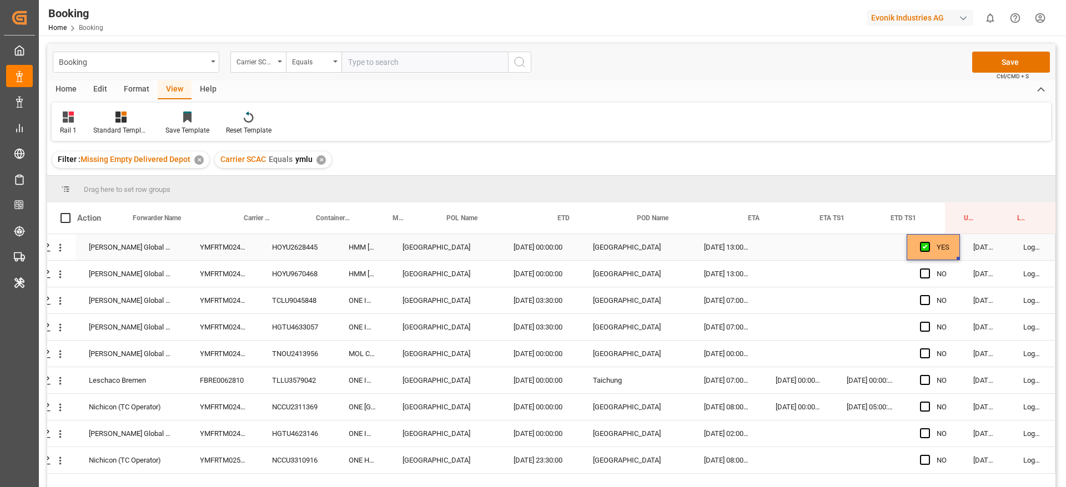
click at [949, 250] on div "YES" at bounding box center [933, 247] width 53 height 26
drag, startPoint x: 953, startPoint y: 258, endPoint x: 952, endPoint y: 497, distance: 239.9
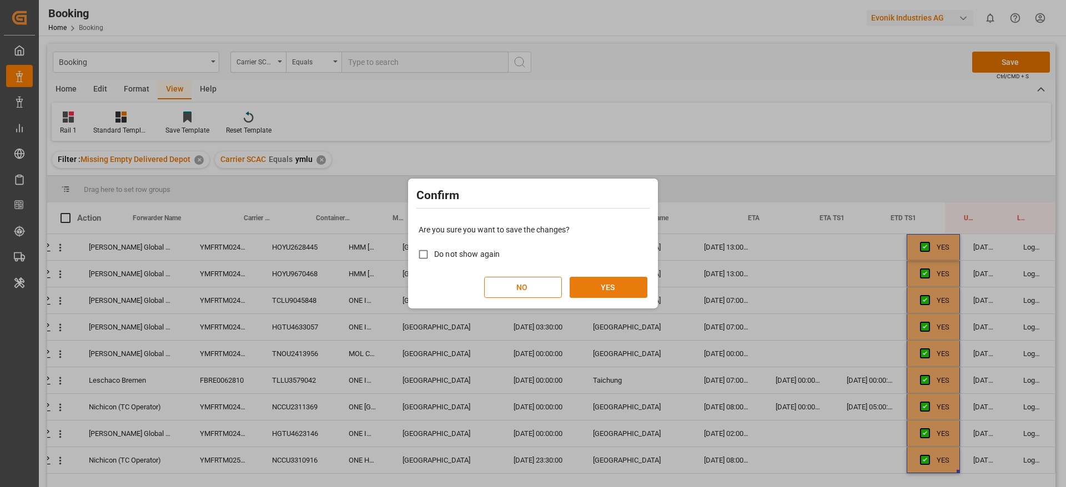
click at [626, 281] on button "YES" at bounding box center [609, 287] width 78 height 21
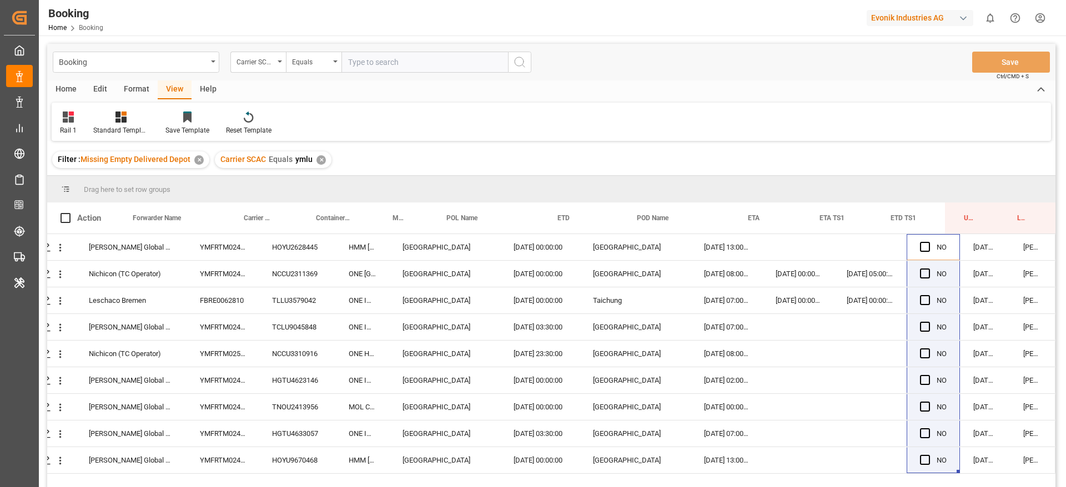
click at [321, 159] on div "✕" at bounding box center [320, 159] width 9 height 9
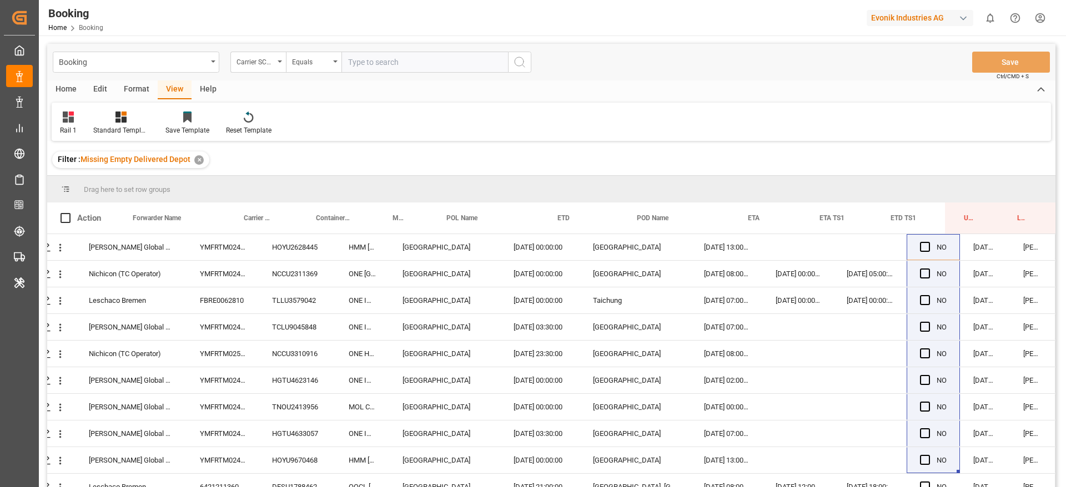
click at [192, 159] on div "Filter : Missing Empty Delivered Depot ✕" at bounding box center [130, 160] width 157 height 17
click at [200, 157] on div "✕" at bounding box center [198, 159] width 9 height 9
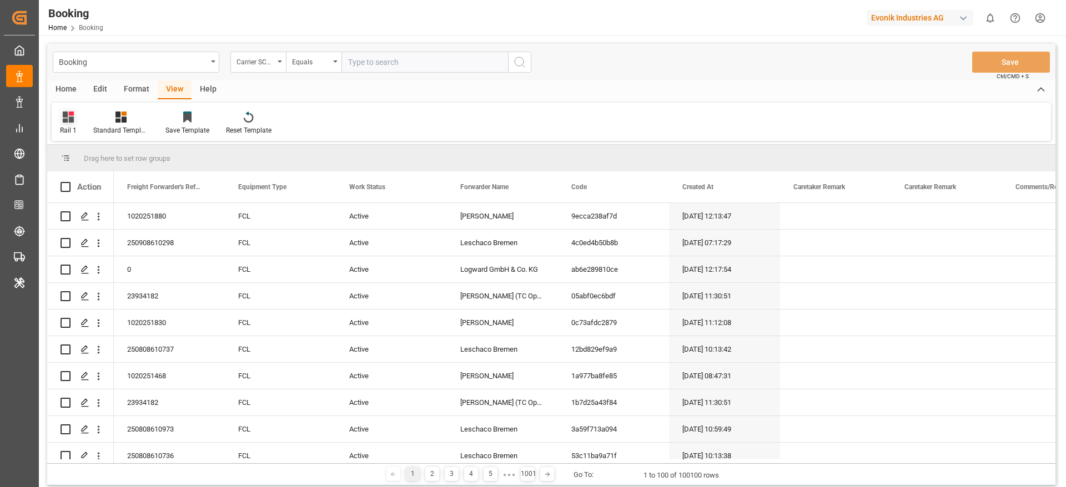
click at [74, 126] on div "Rail 1" at bounding box center [68, 130] width 17 height 10
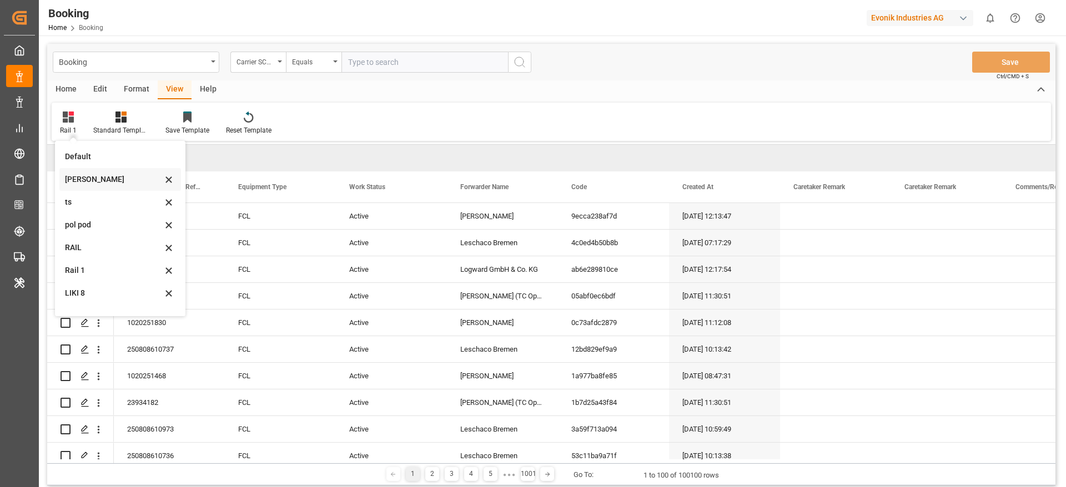
click at [87, 184] on div "Likitha" at bounding box center [113, 180] width 97 height 12
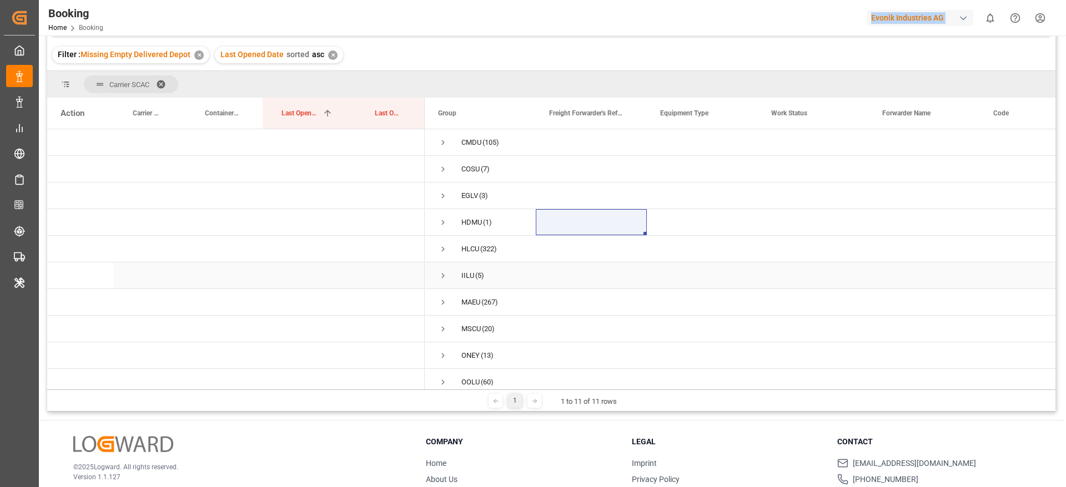
scroll to position [81, 0]
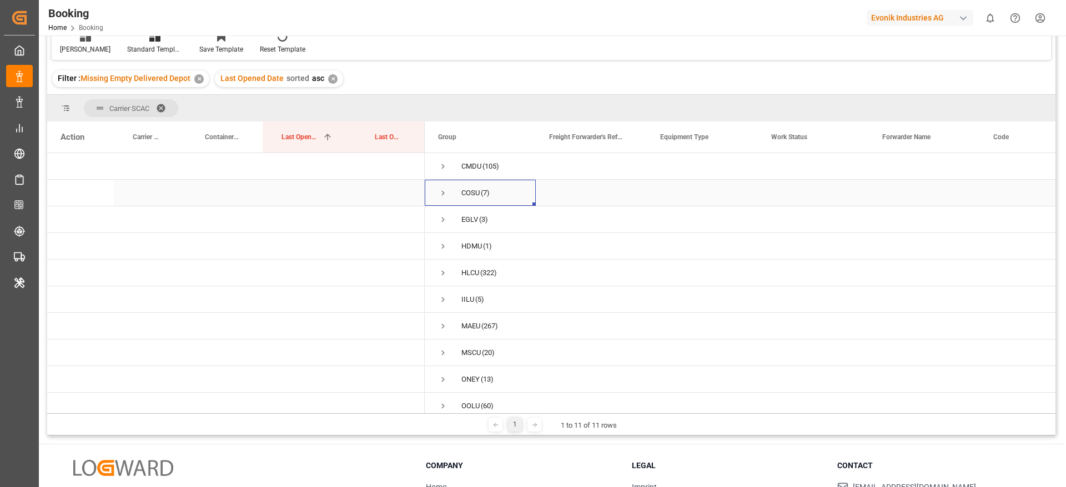
click at [498, 196] on span "COSU (7)" at bounding box center [480, 192] width 84 height 25
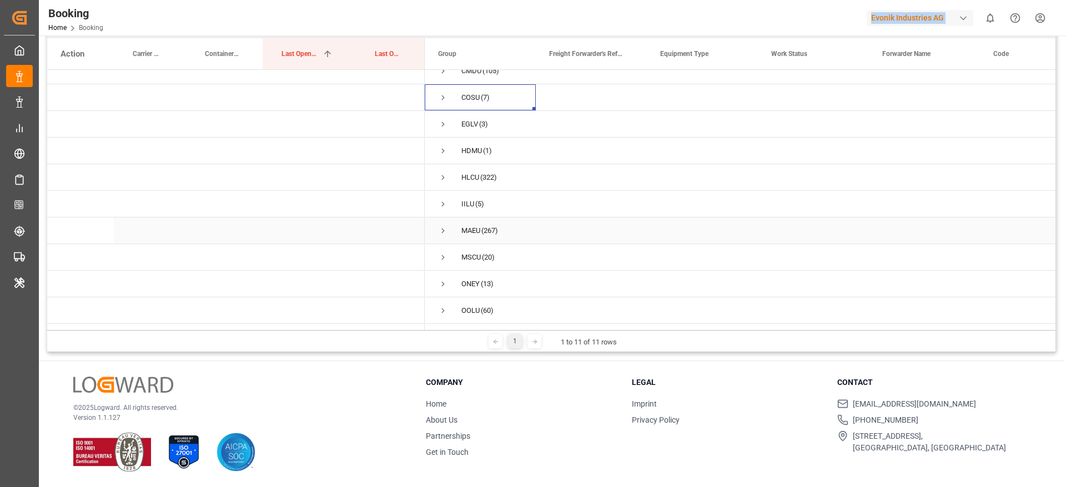
scroll to position [0, 0]
click at [477, 87] on div "CMDU" at bounding box center [471, 84] width 20 height 26
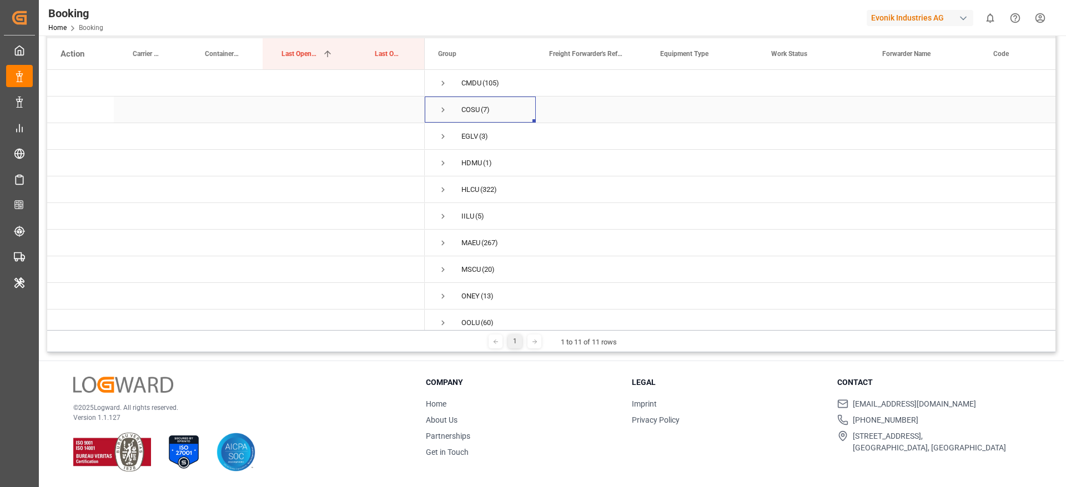
click at [476, 103] on div "COSU" at bounding box center [470, 110] width 18 height 26
click at [479, 138] on span "EGLV (3)" at bounding box center [480, 136] width 84 height 25
click at [480, 159] on div "HDMU" at bounding box center [471, 163] width 21 height 26
click at [480, 185] on span "HLCU (322)" at bounding box center [480, 189] width 84 height 25
click at [480, 218] on span "(5)" at bounding box center [479, 217] width 9 height 26
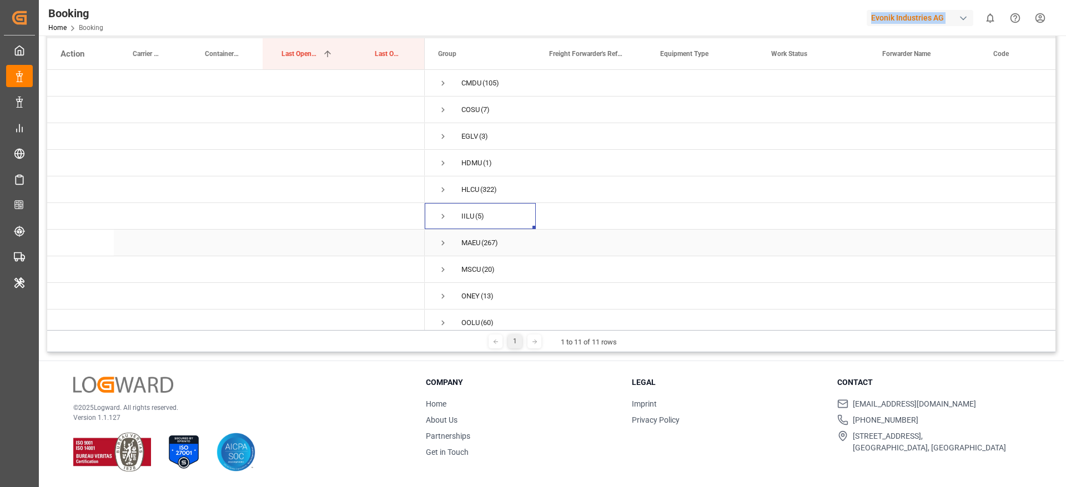
click at [481, 250] on span "MAEU (267)" at bounding box center [480, 242] width 84 height 25
click at [481, 268] on span "MSCU (20)" at bounding box center [480, 269] width 84 height 25
click at [481, 292] on span "(13)" at bounding box center [487, 297] width 13 height 26
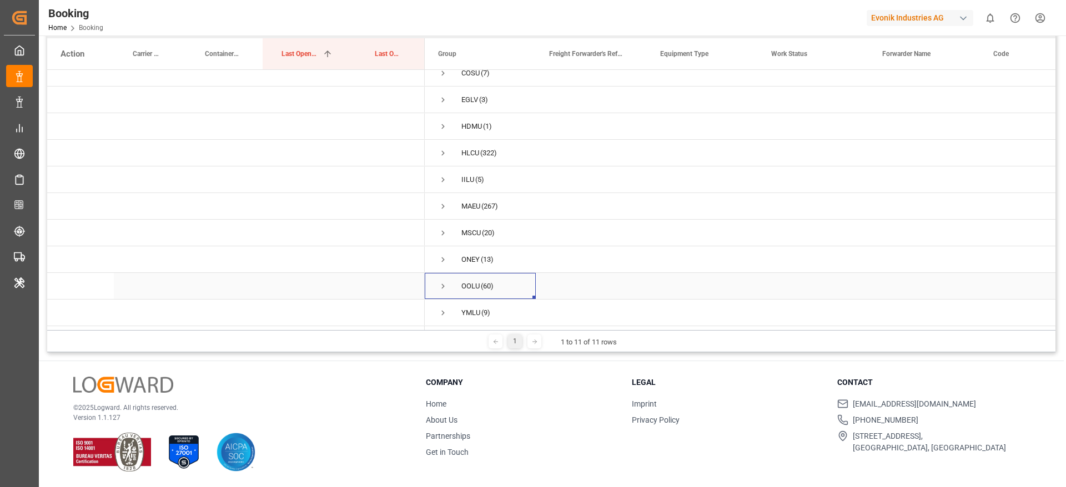
click at [495, 282] on span "OOLU (60)" at bounding box center [480, 286] width 84 height 25
click at [495, 300] on span "YMLU (9)" at bounding box center [480, 312] width 84 height 25
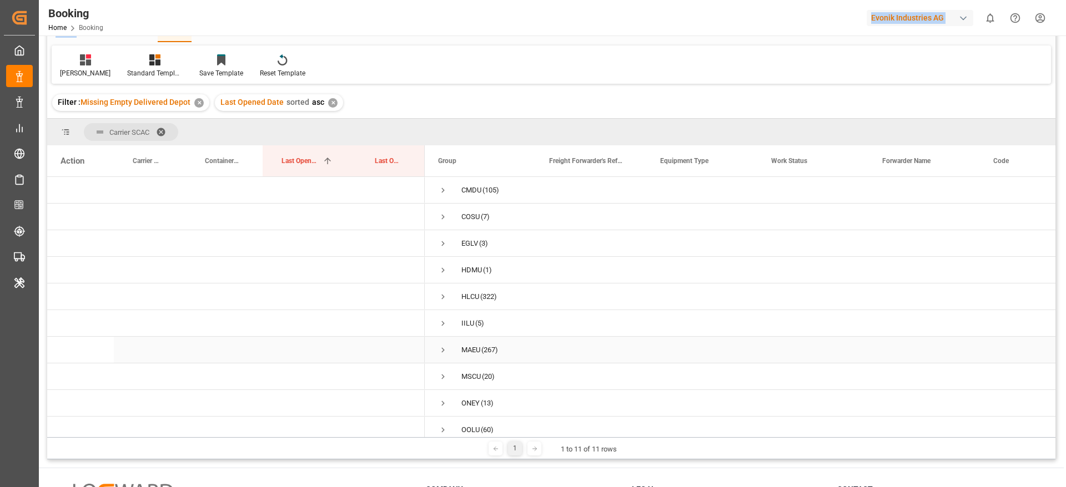
scroll to position [0, 0]
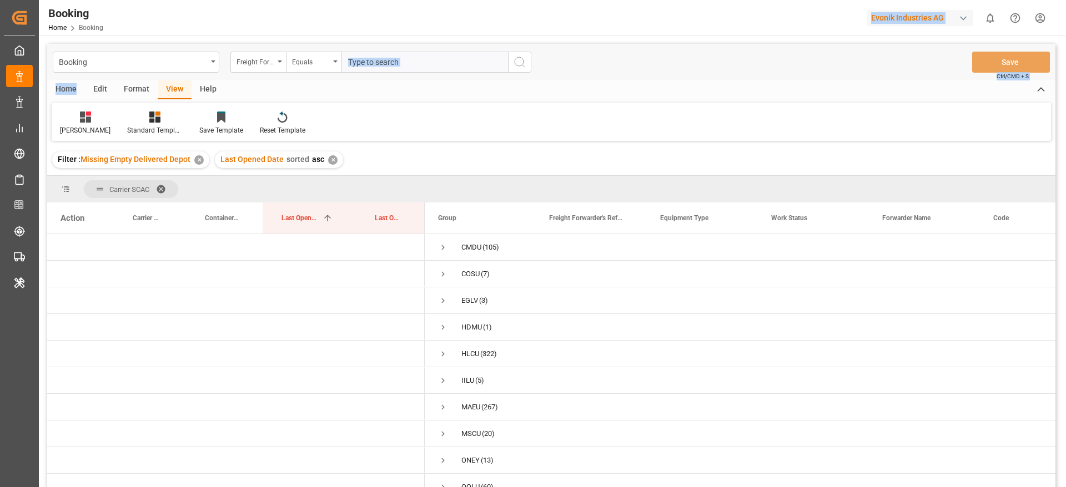
click at [163, 192] on span at bounding box center [165, 189] width 18 height 10
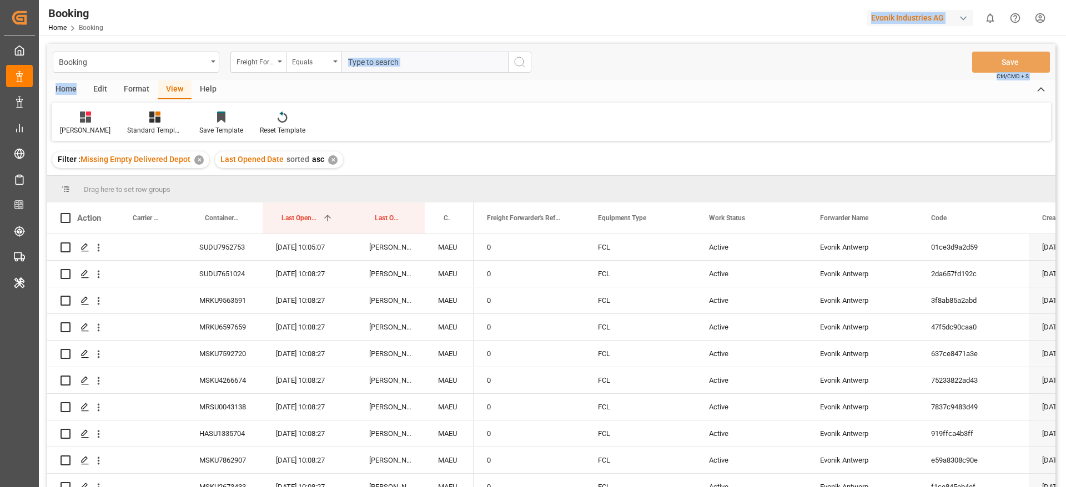
click at [136, 79] on div "Booking Freight Forwarder's Reference No. Equals Save Ctrl/CMD + S" at bounding box center [551, 62] width 1008 height 37
click at [134, 83] on div "Format" at bounding box center [136, 90] width 42 height 19
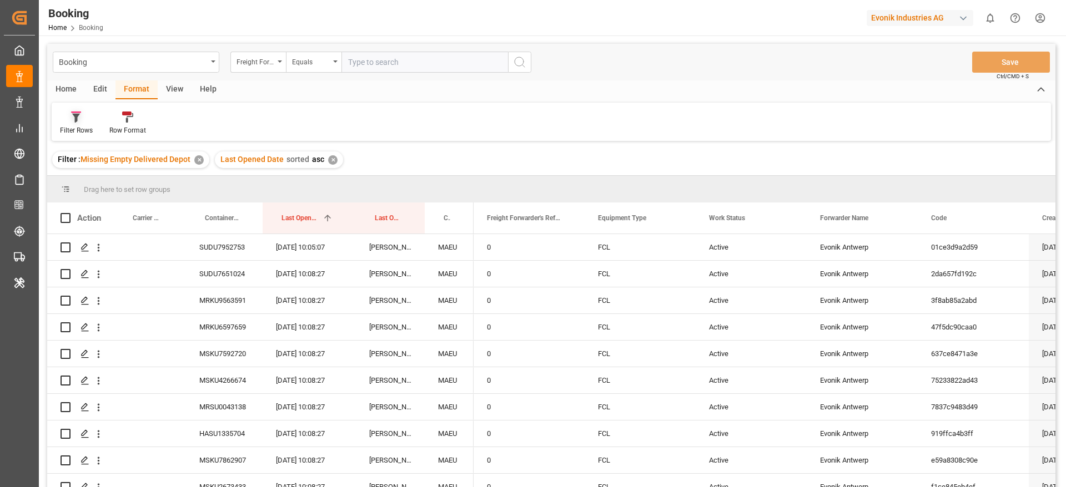
click at [64, 120] on div at bounding box center [76, 117] width 33 height 12
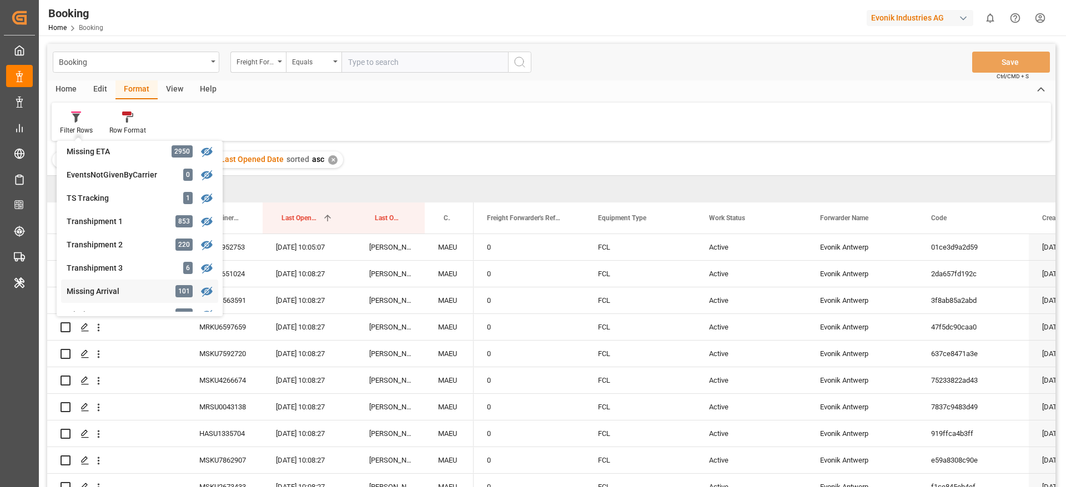
scroll to position [333, 0]
click at [117, 288] on div "Missing Gate Out POD" at bounding box center [115, 291] width 97 height 12
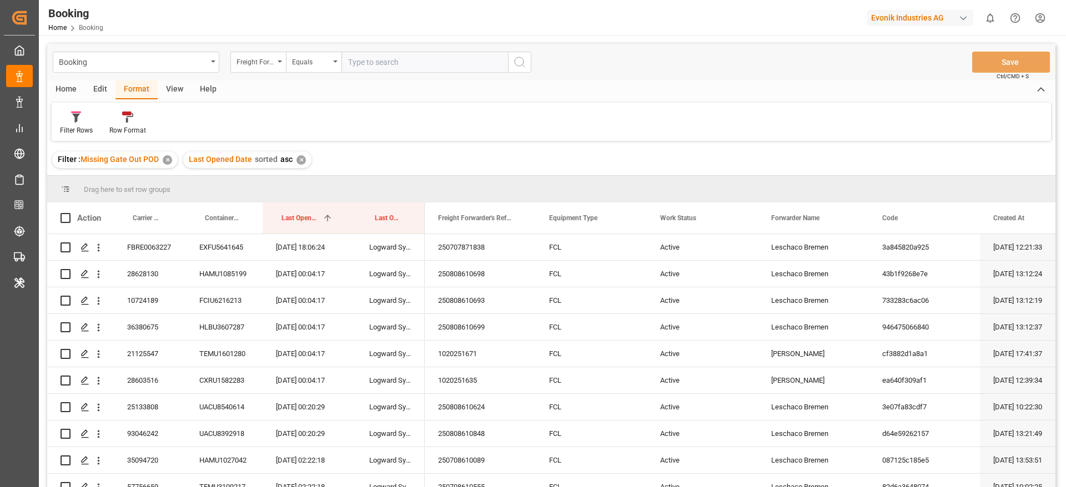
scroll to position [164, 0]
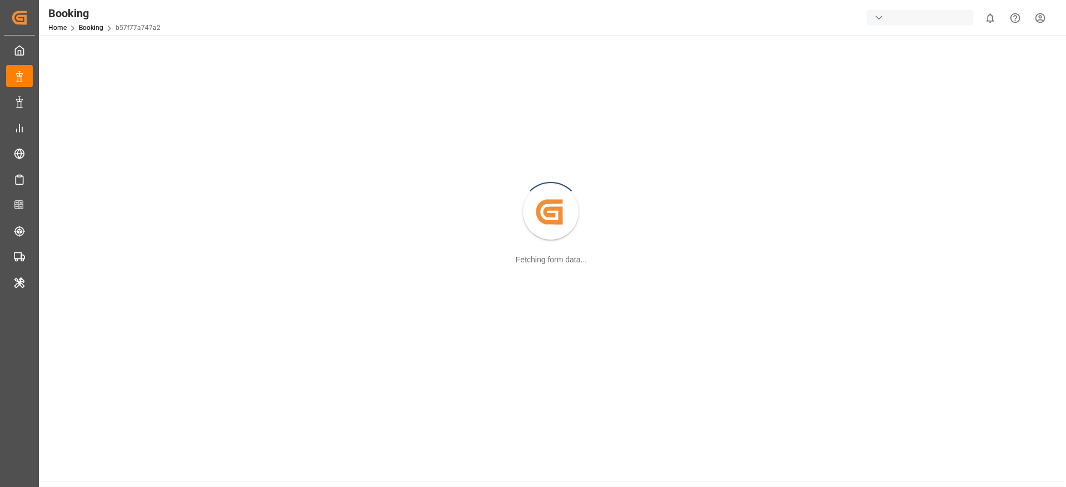
scroll to position [120, 0]
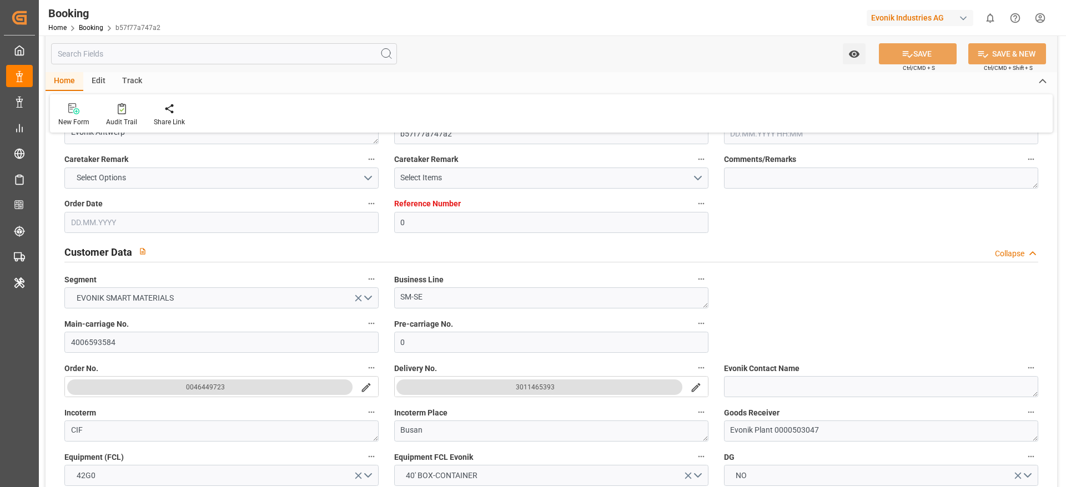
type input "0"
type input "9839301"
type input "Hyundai"
type input "Hyundai Merchant Marine [DOMAIN_NAME]."
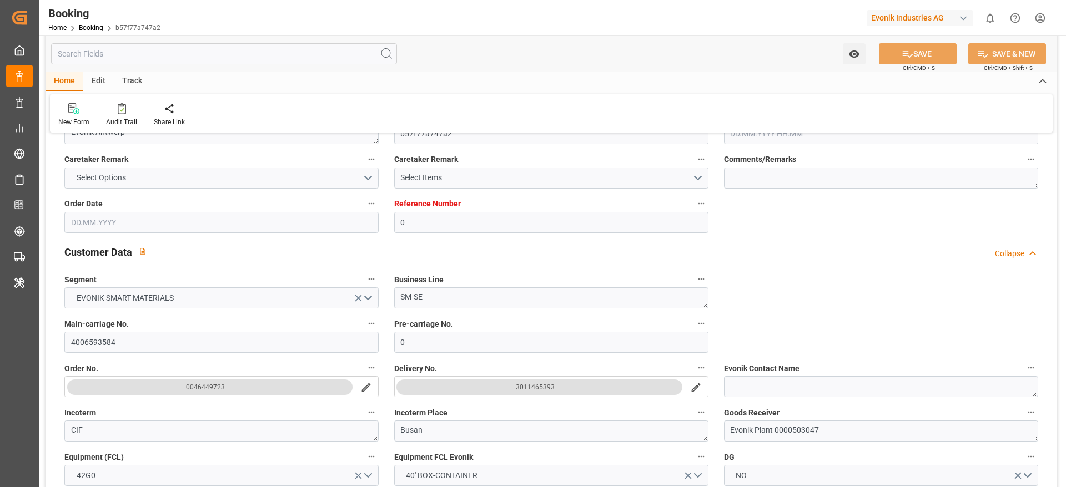
type input "BEANR"
type input "KRPUS"
type input "76"
type input "0"
type input "BEANR"
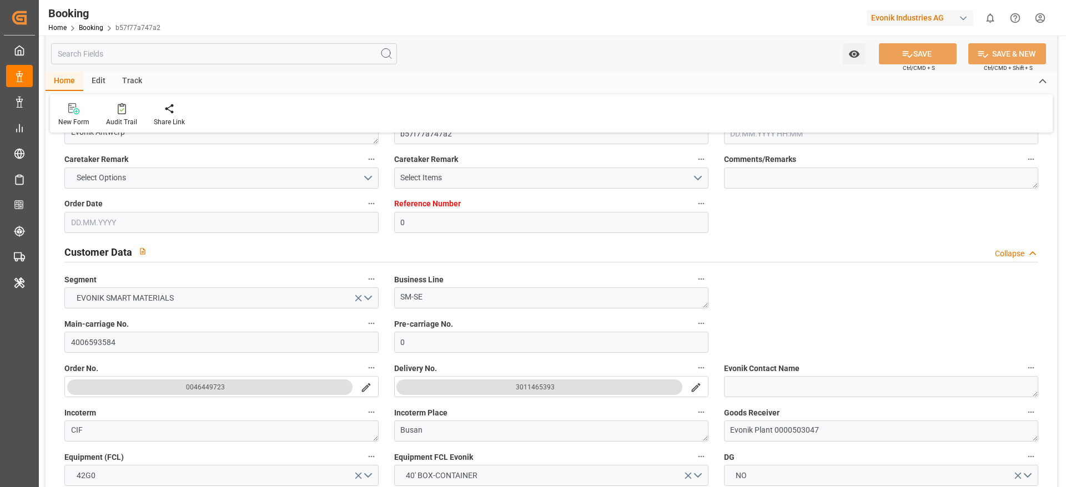
type input "KRPUS"
type input "9839301"
type input "27.05.2025 08:23"
type input "27.05.2025"
type input "30.07.2025"
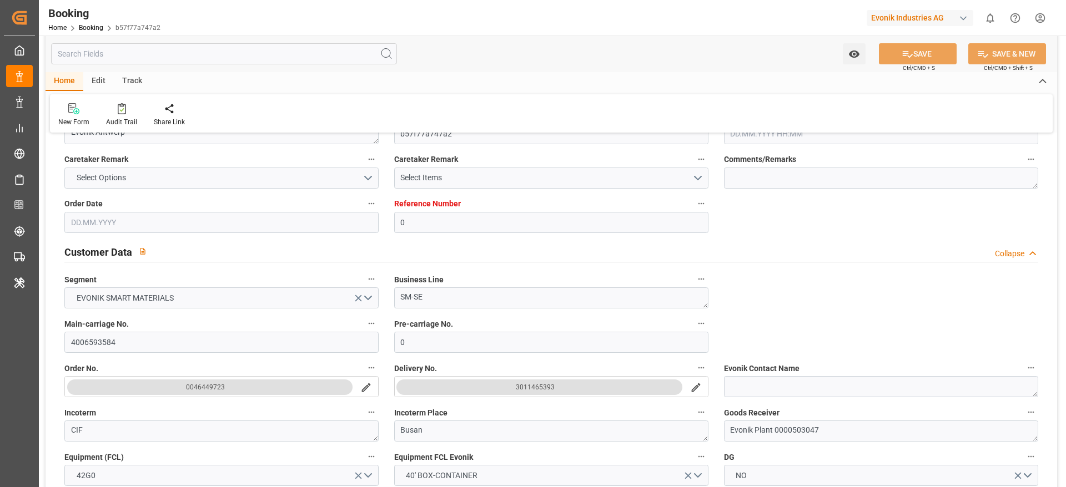
type input "06.06.2025"
type input "06.06.2025 00:00"
type input "14.06.2025 18:00"
type input "14.06.2025 00:00"
type input "14.06.2025 14:14"
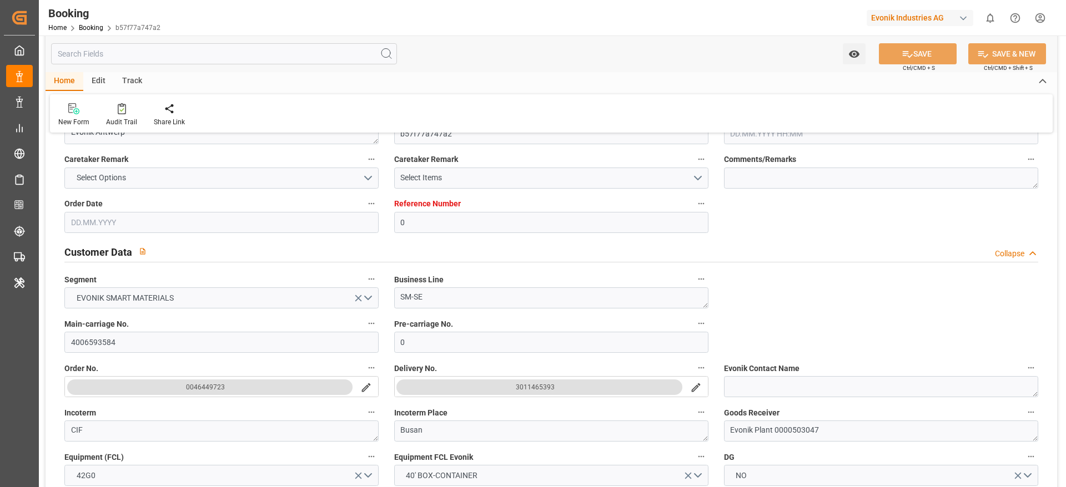
type input "13.06.2025 02:14"
type input "30.08.2025 13:00"
type input "09.08.2025 00:00"
type input "29.08.2025 06:05"
type input "03.09.2025 06:15"
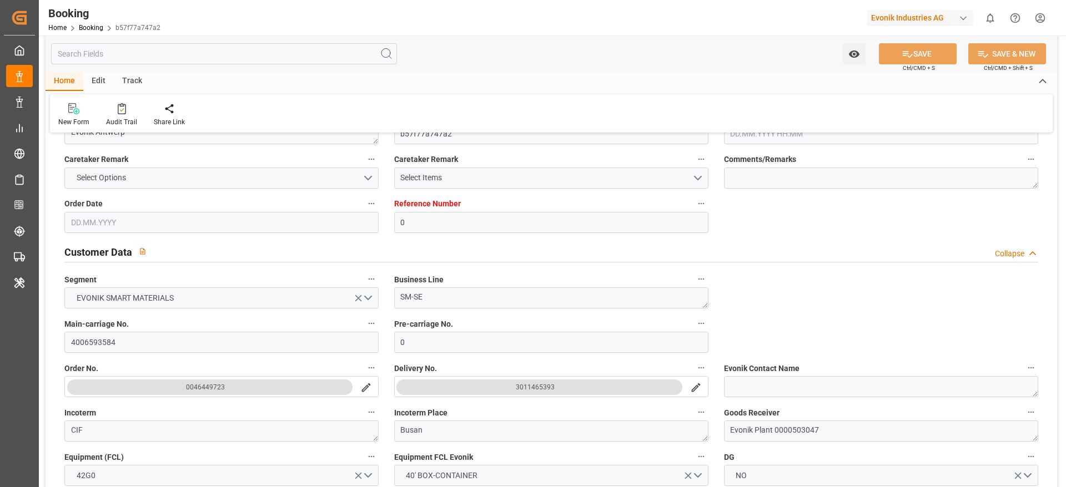
type input "03.09.2025 07:34"
type input "03.09.2025"
type input "11.06.2025 06:47"
type input "12.06.2025 17:00"
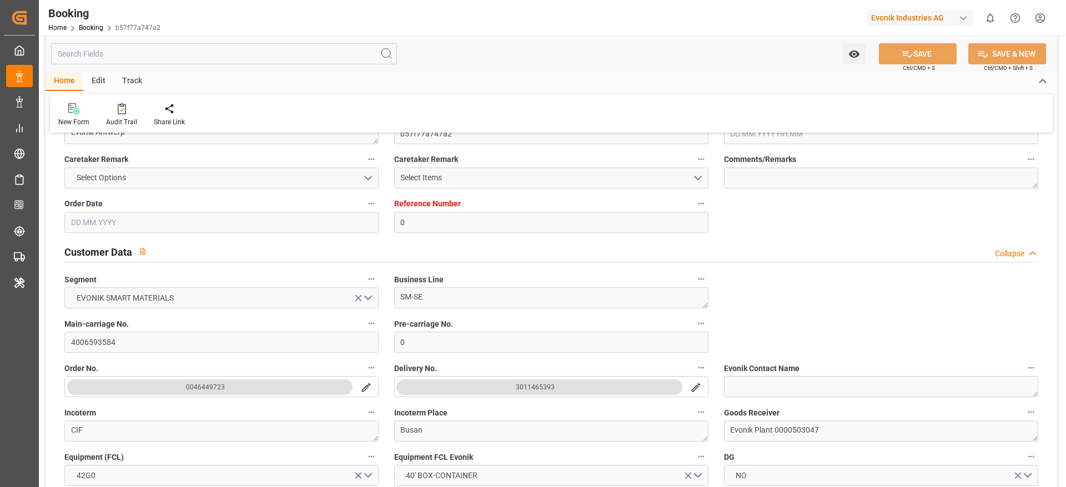
type input "14.06.2025 12:45"
type input "14.06.2025 03:55"
type input "14.06.2025 19:00"
type input "14.06.2025 15:57"
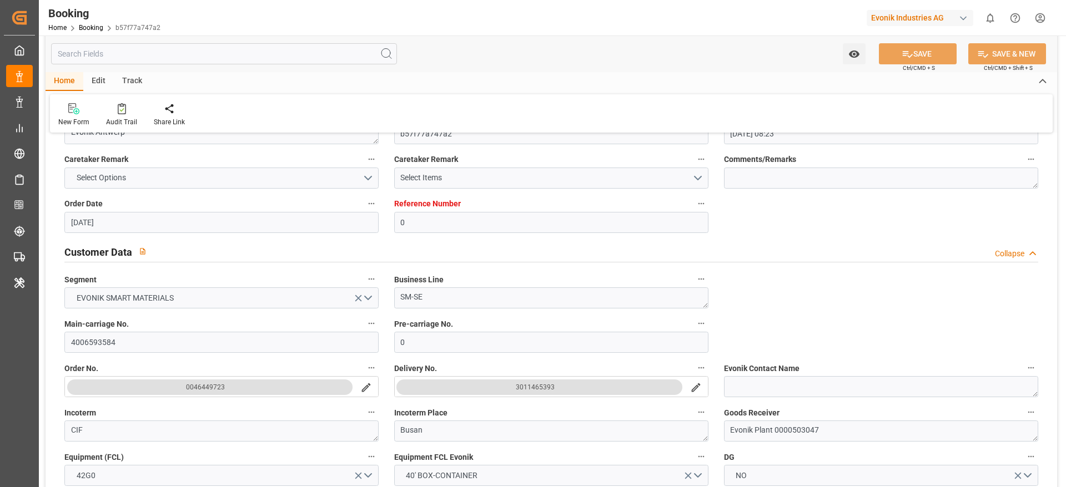
type input "30.08.2025 13:00"
type input "29.08.2025 17:38"
type input "29.08.2025 19:38"
type input "29.08.2025 16:05"
type input "10.08.2025 07:00"
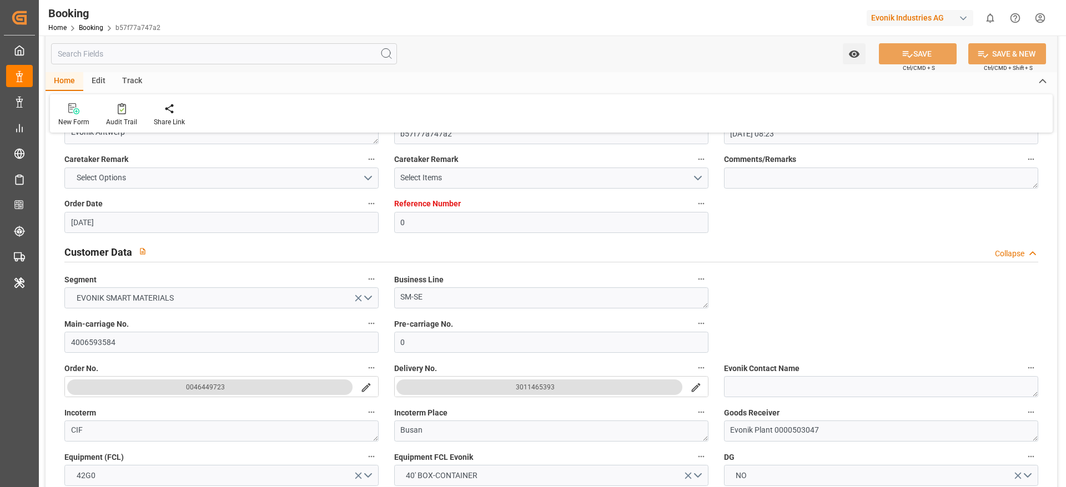
type input "29.08.2025 23:52"
type input "02.09.2025 17:52"
type input "10.08.2025 07:00"
type input "02.09.2025 23:52"
type input "03.09.2025 15:15"
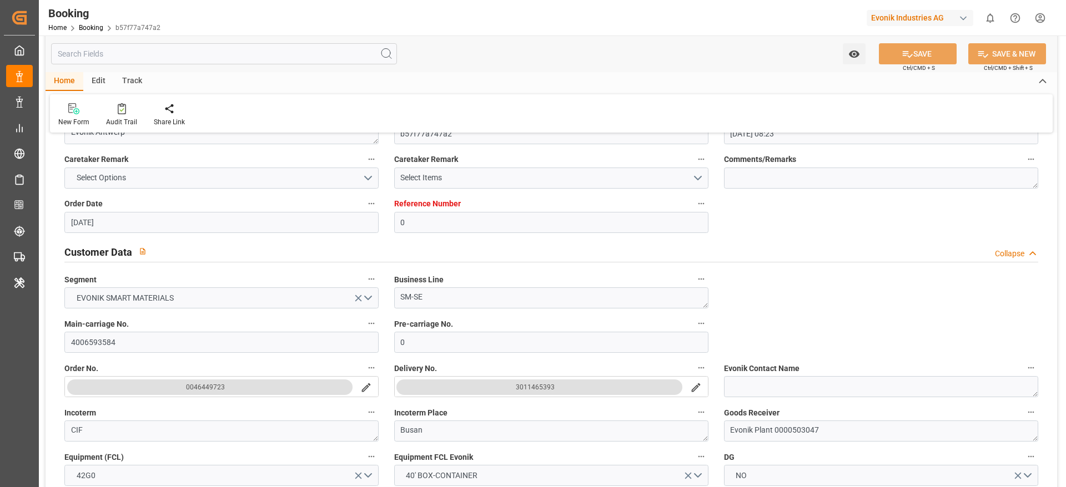
type input "13.08.2025 08:00"
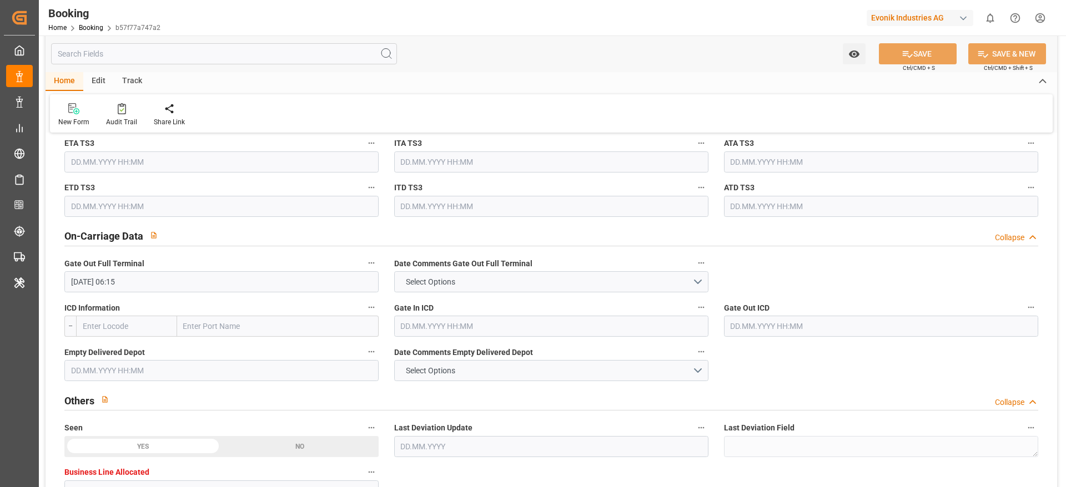
scroll to position [1620, 0]
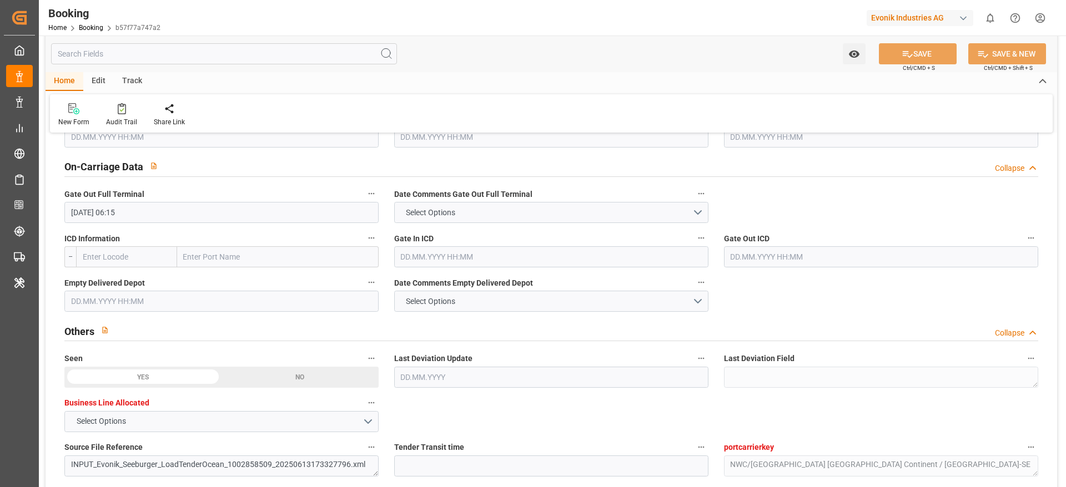
drag, startPoint x: 130, startPoint y: 291, endPoint x: 125, endPoint y: 294, distance: 5.7
click at [130, 291] on input "text" at bounding box center [221, 301] width 314 height 21
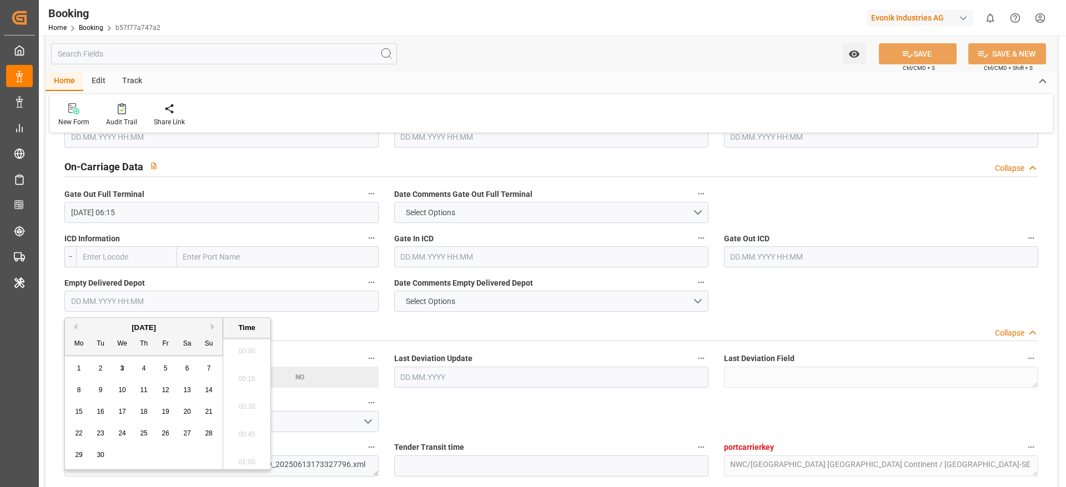
scroll to position [1892, 0]
click at [121, 368] on span "3" at bounding box center [122, 369] width 4 height 8
type input "[DATE] 00:00"
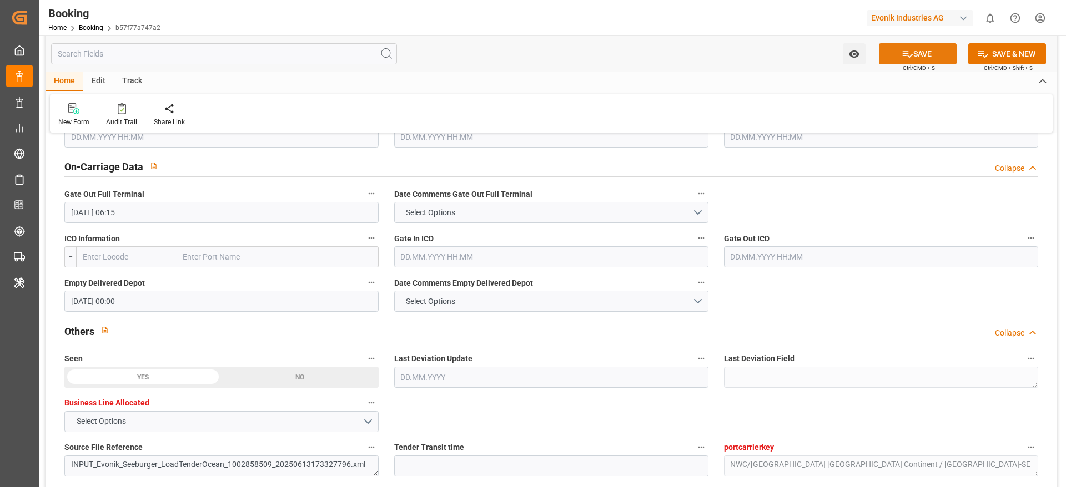
click at [894, 49] on button "SAVE" at bounding box center [918, 53] width 78 height 21
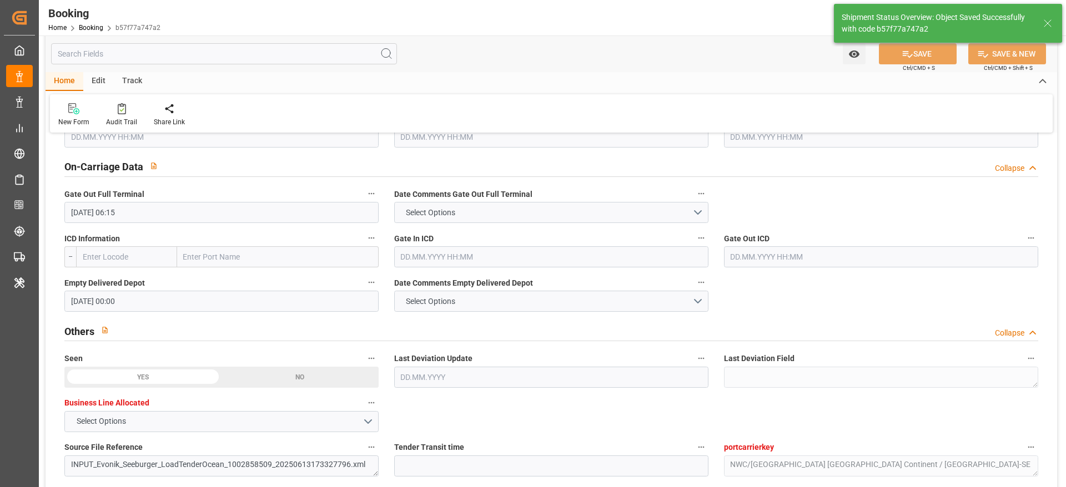
type textarea "[PERSON_NAME]"
type input "03.09.2025 12:07"
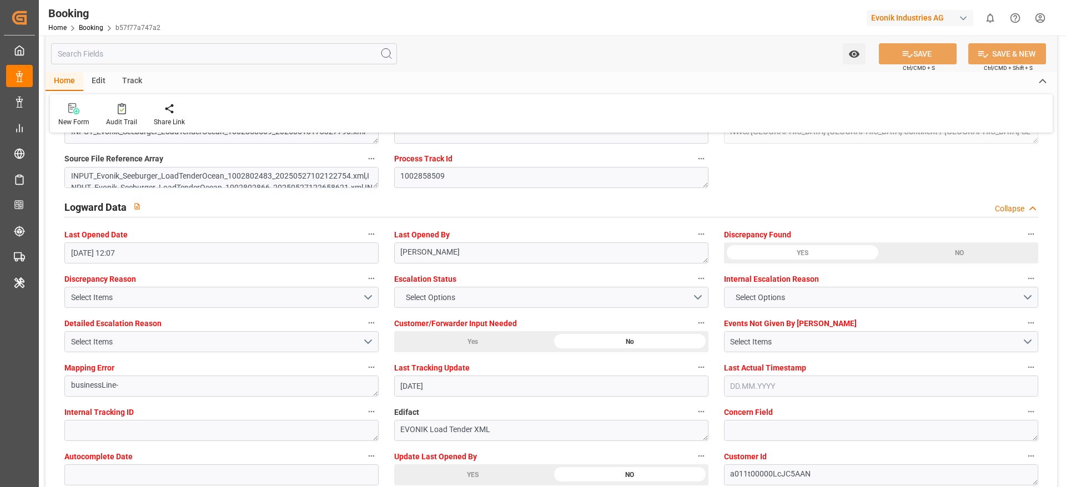
scroll to position [2036, 0]
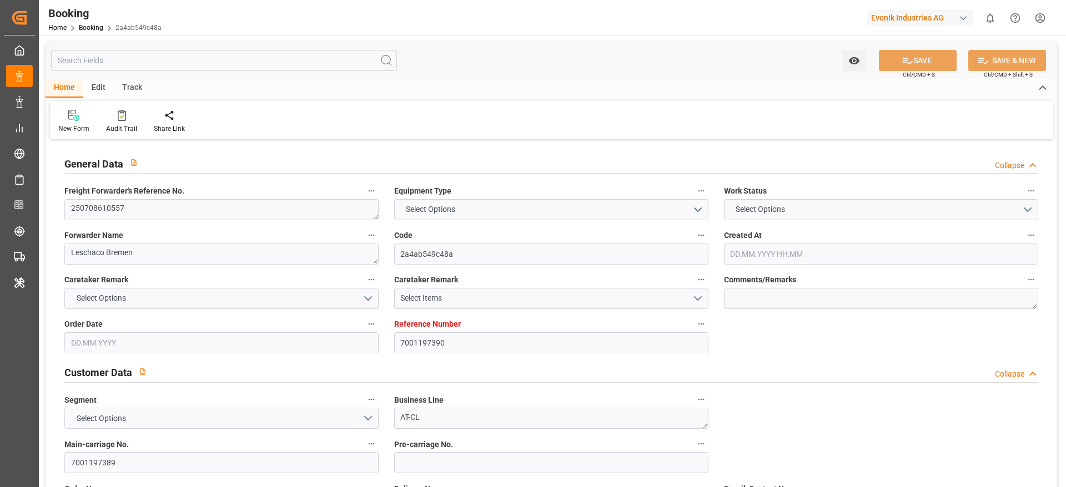
type input "7001197390"
type input "9792682"
type input "Hyundai"
type input "Hyundai Merchant Marine [DOMAIN_NAME]."
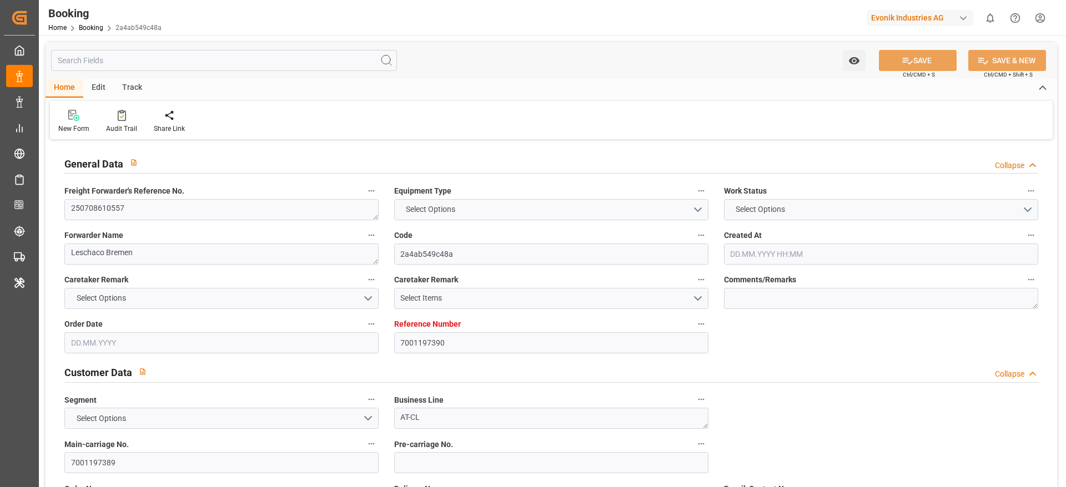
type input "BEANR"
type input "THLCH"
type input "40"
type input "0"
type input "BEANR"
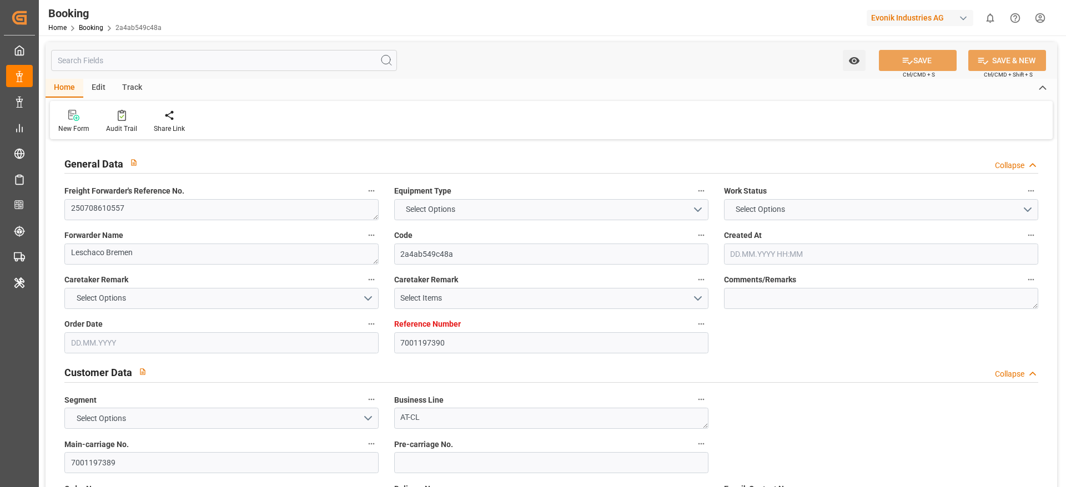
type input "THLCH"
type input "9792682"
type input "[DATE] 09:51"
type input "[DATE]"
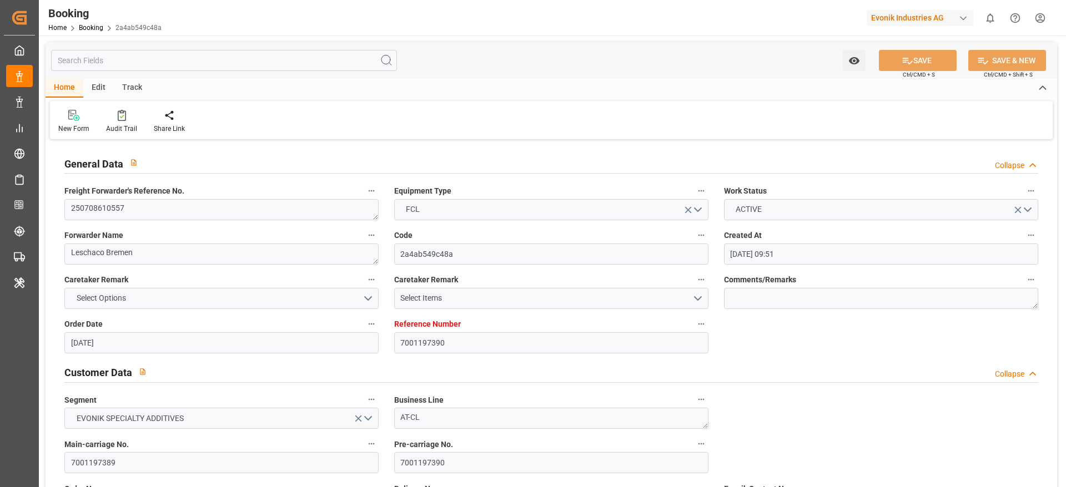
type input "[DATE]"
type input "[DATE] 22:00"
type input "[DATE] 00:00"
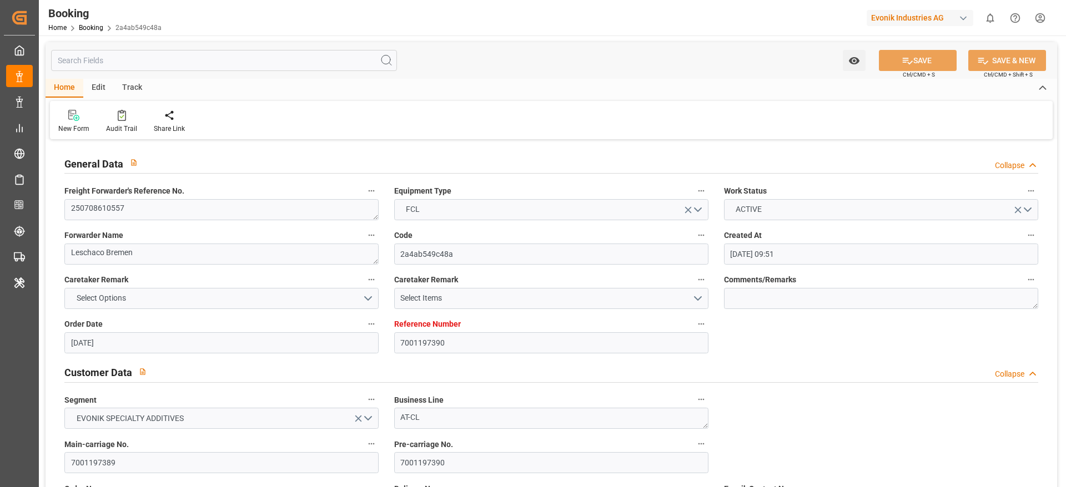
type input "[DATE] 04:42"
type input "[DATE] 16:18"
type input "[DATE] 08:00"
type input "[DATE] 00:00"
type input "[DATE] 03:27"
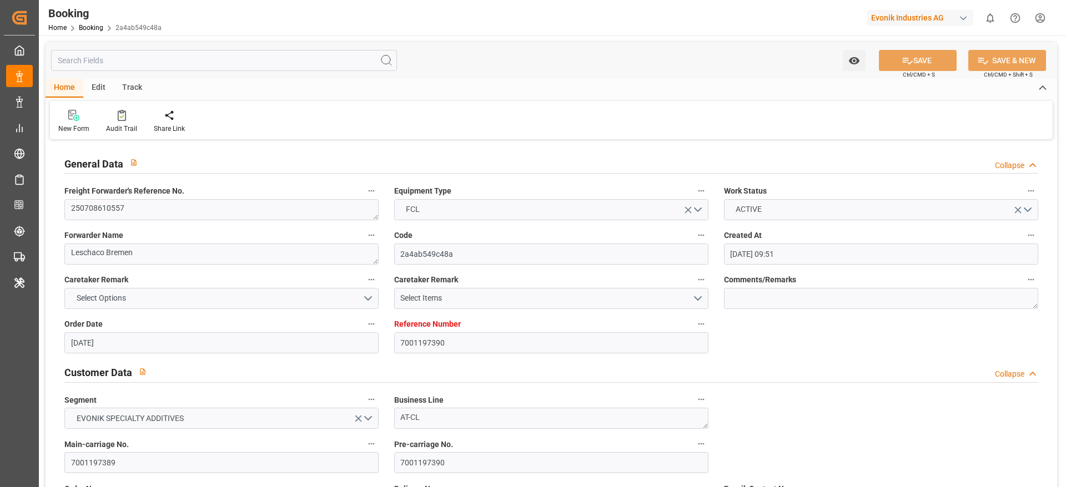
type input "[DATE] 20:16"
type input "[DATE]"
type input "[DATE] 15:43"
type input "[DATE]"
type input "[DATE] 07:46"
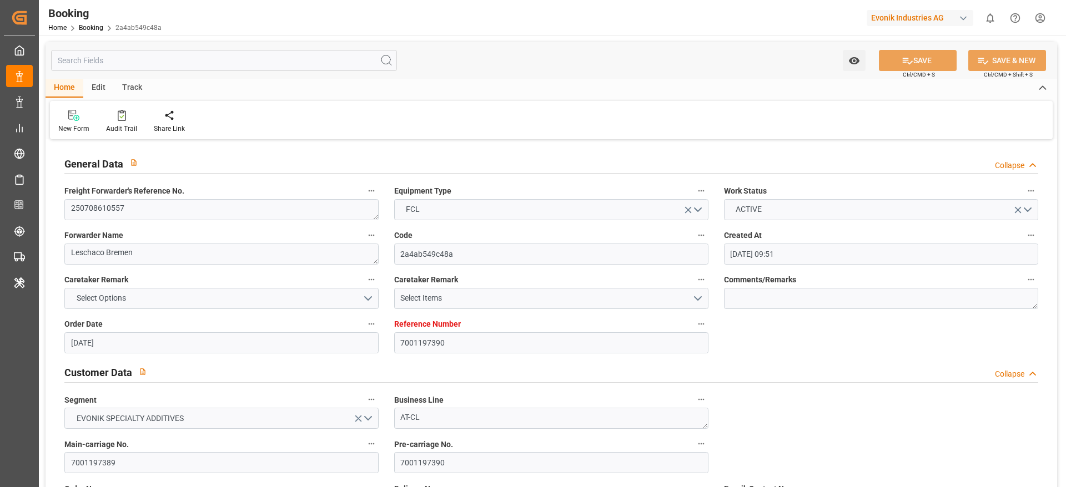
type input "[DATE] 17:00"
type input "[DATE] 13:15"
type input "[DATE] 22:15"
type input "[DATE] 14:53"
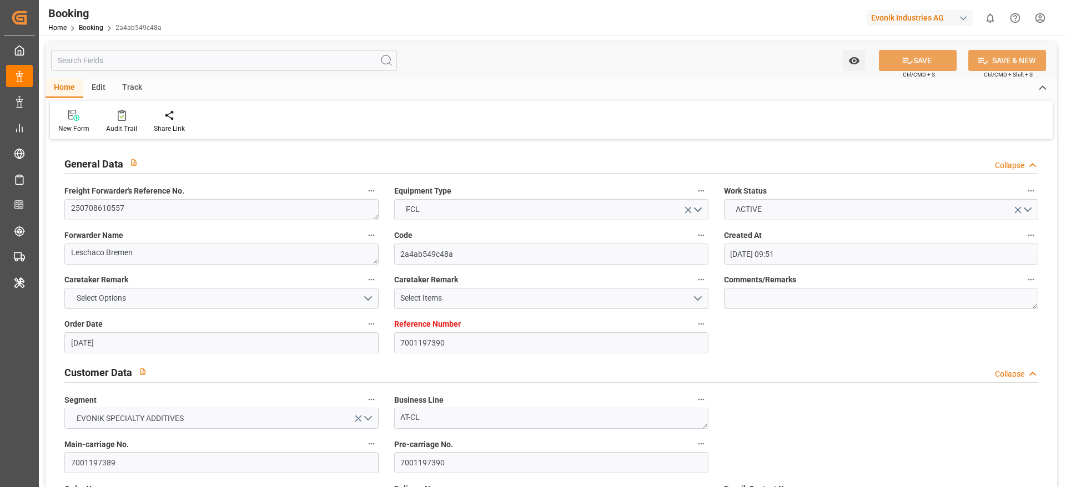
type input "[DATE] 22:00"
type input "[DATE] 06:08"
type input "[DATE] 08:00"
type input "[DATE] 23:24"
type input "[DATE] 17:57"
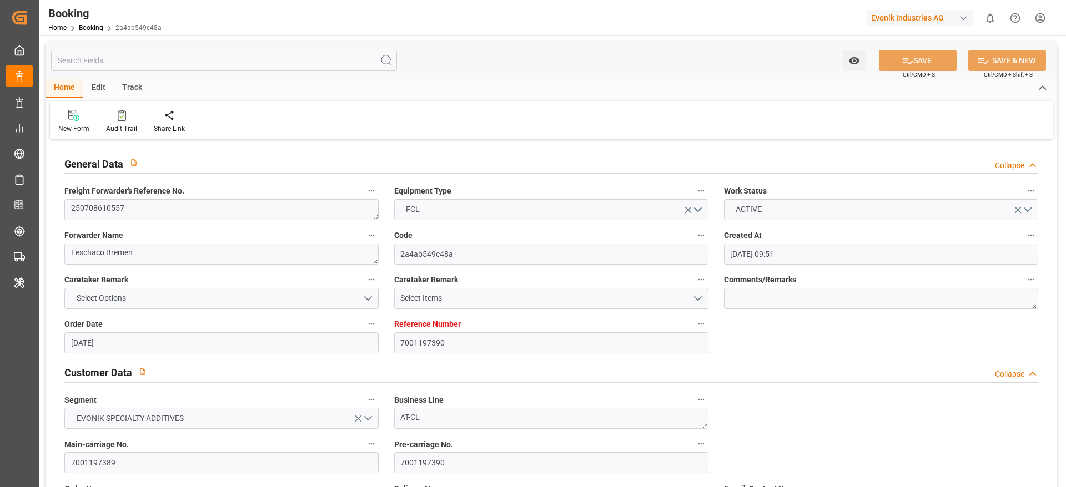
type input "[DATE] 21:57"
type input "[DATE] 19:55"
type input "[DATE] 00:57"
type input "[DATE] 04:57"
type input "[DATE] 23:24"
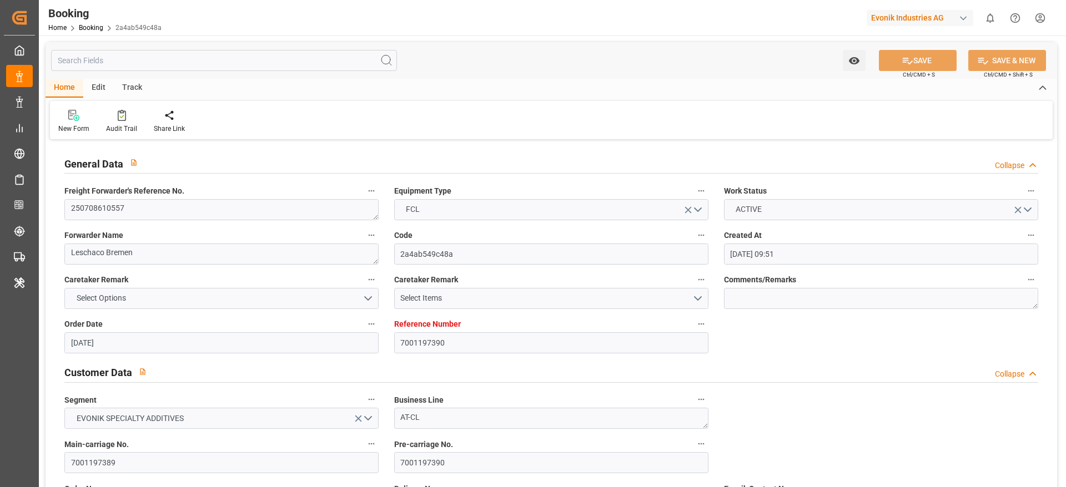
type input "[DATE] 09:15"
type input "[DATE] 17:57"
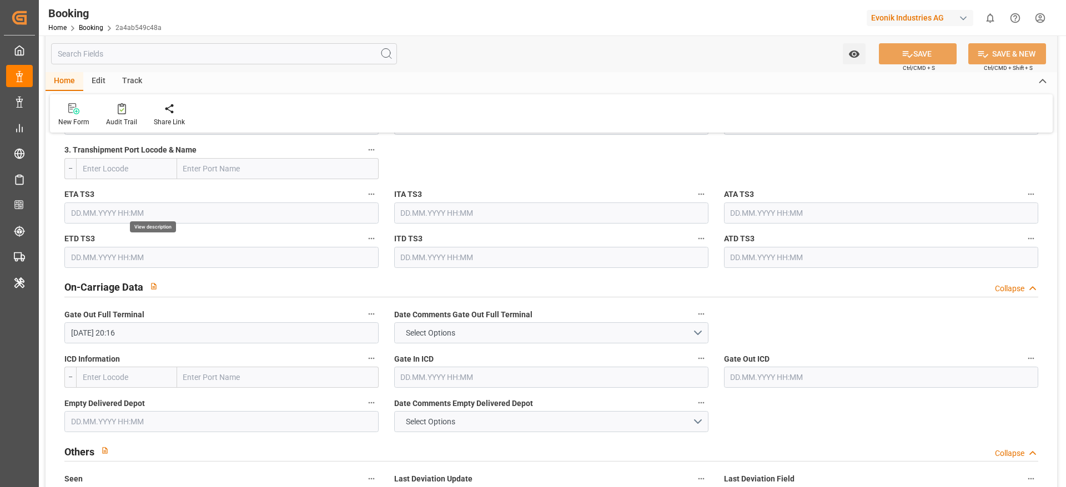
scroll to position [1582, 0]
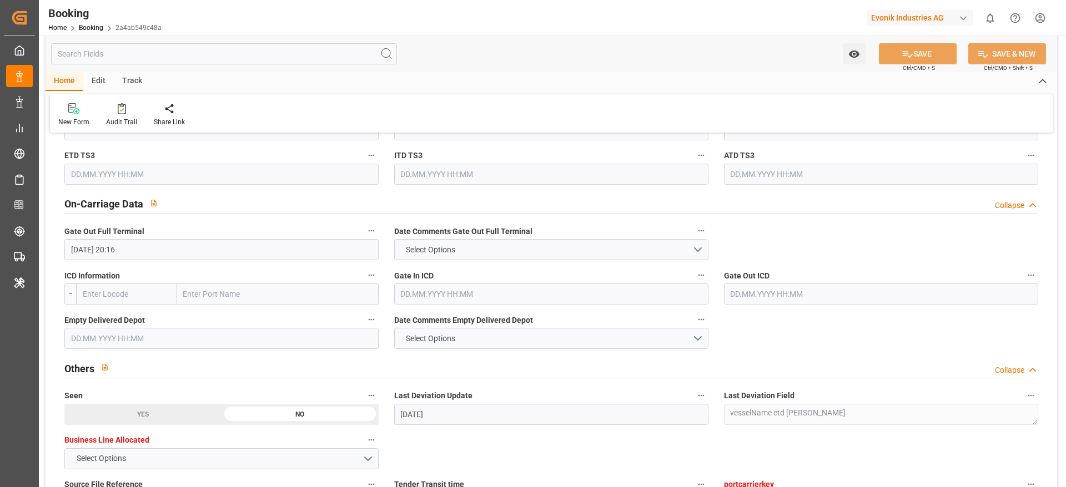
click at [124, 341] on input "text" at bounding box center [221, 338] width 314 height 21
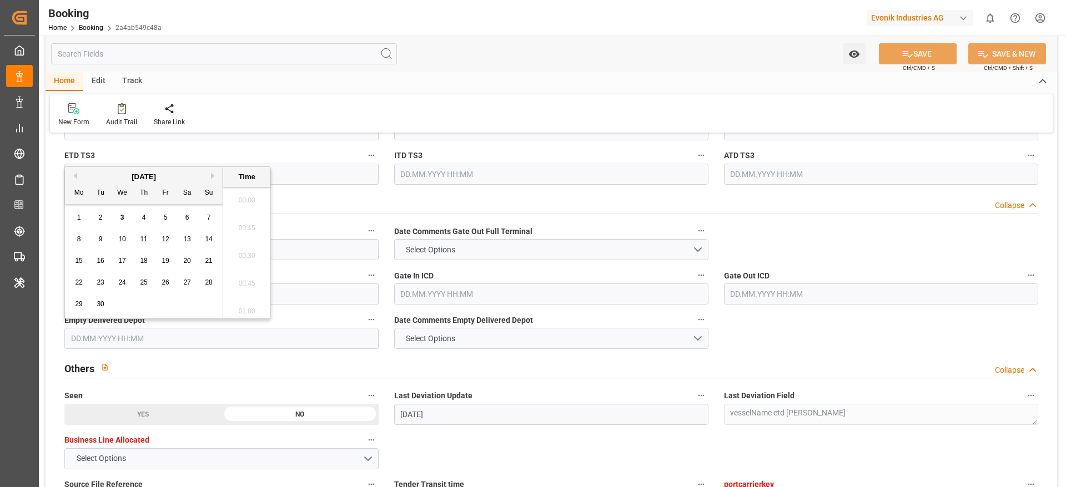
scroll to position [1892, 0]
click at [98, 216] on div "2" at bounding box center [101, 218] width 14 height 13
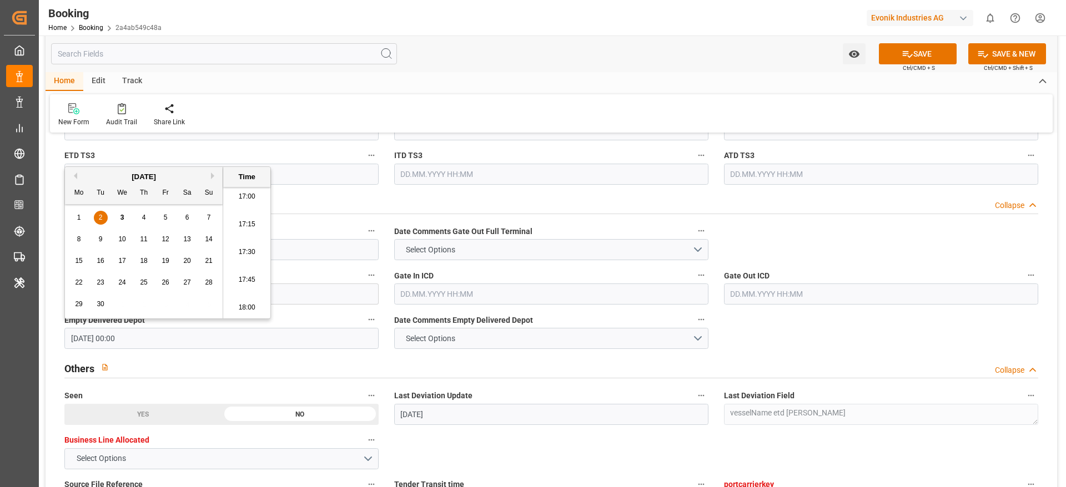
click at [753, 303] on input "text" at bounding box center [881, 294] width 314 height 21
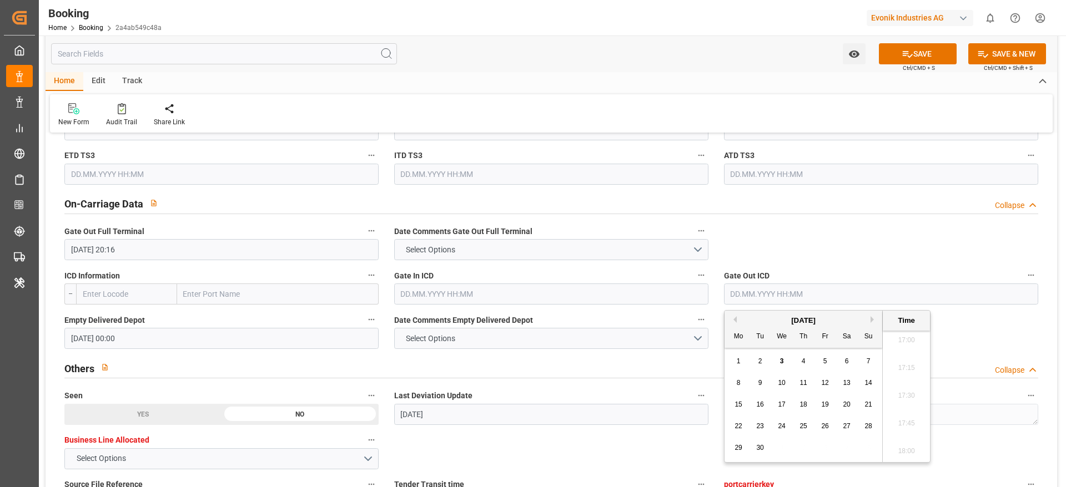
click at [753, 317] on div "[DATE]" at bounding box center [804, 320] width 158 height 11
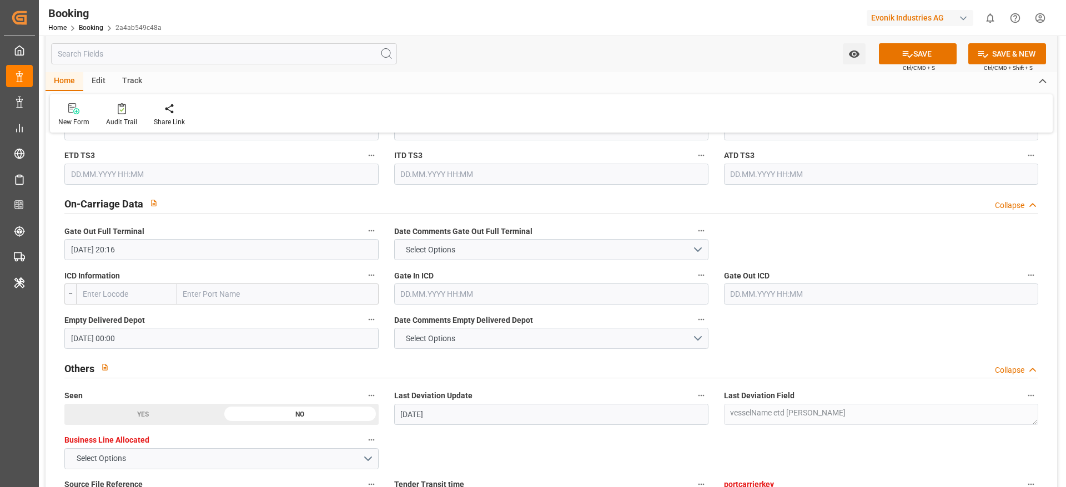
click at [168, 323] on label "Empty Delivered Depot" at bounding box center [221, 321] width 314 height 16
click at [364, 323] on button "Empty Delivered Depot" at bounding box center [371, 320] width 14 height 14
click at [150, 338] on div at bounding box center [533, 243] width 1066 height 487
click at [177, 343] on input "[DATE] 00:00" at bounding box center [221, 338] width 314 height 21
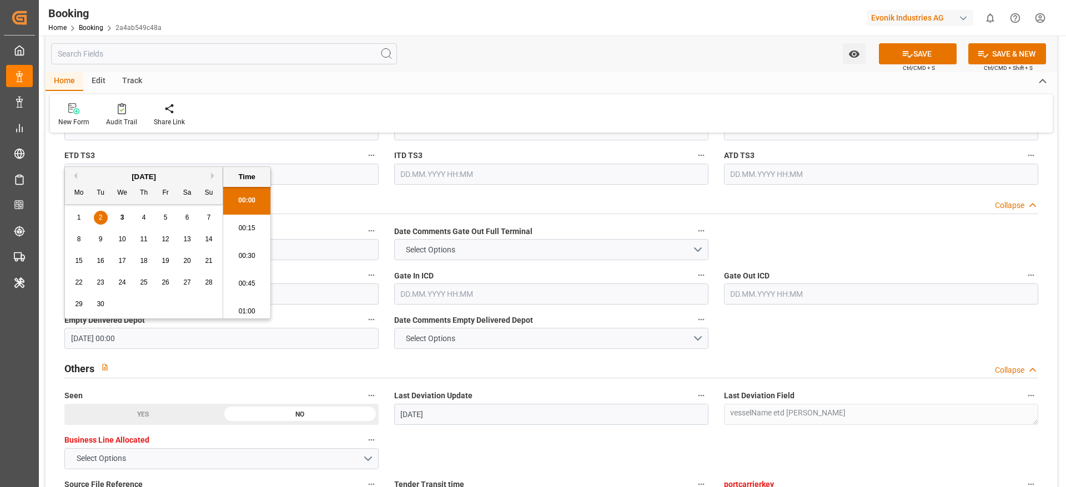
click at [152, 338] on input "[DATE] 00:00" at bounding box center [221, 338] width 314 height 21
click at [120, 203] on div "Mo Tu We Th Fr Sa Su" at bounding box center [144, 194] width 158 height 22
click at [119, 217] on div "3" at bounding box center [122, 218] width 14 height 13
type input "[DATE] 00:00"
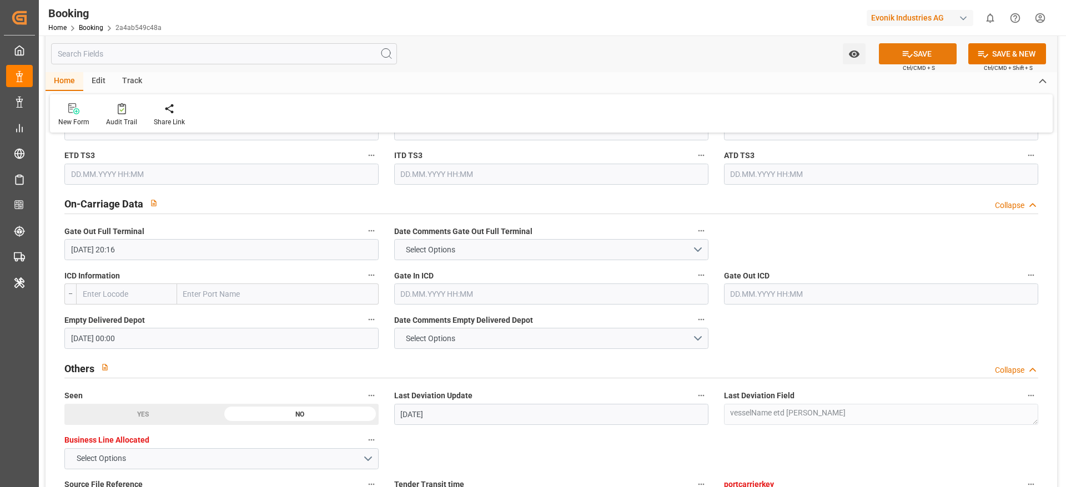
click at [903, 57] on icon at bounding box center [908, 54] width 12 height 12
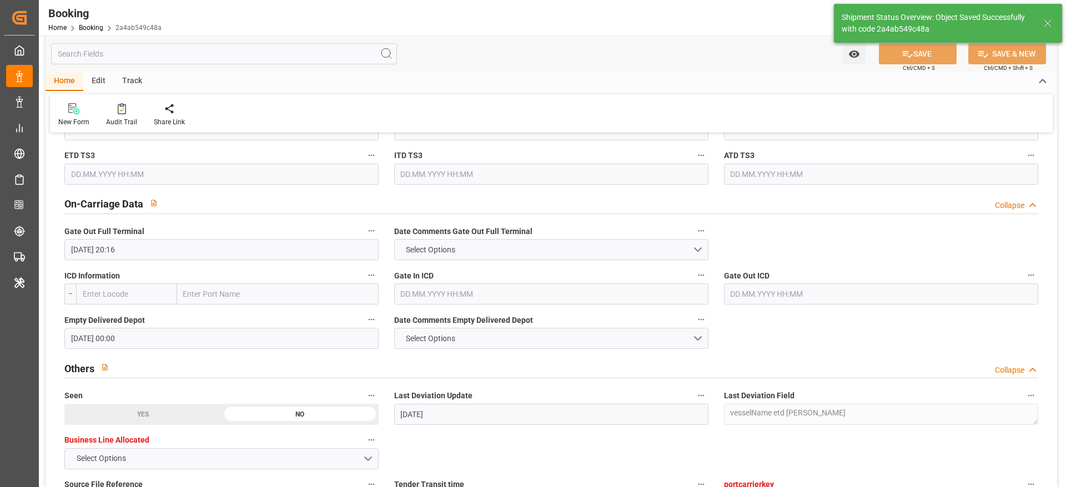
type textarea "[PERSON_NAME]"
type input "[DATE] 12:08"
